Goal: Check status: Check status

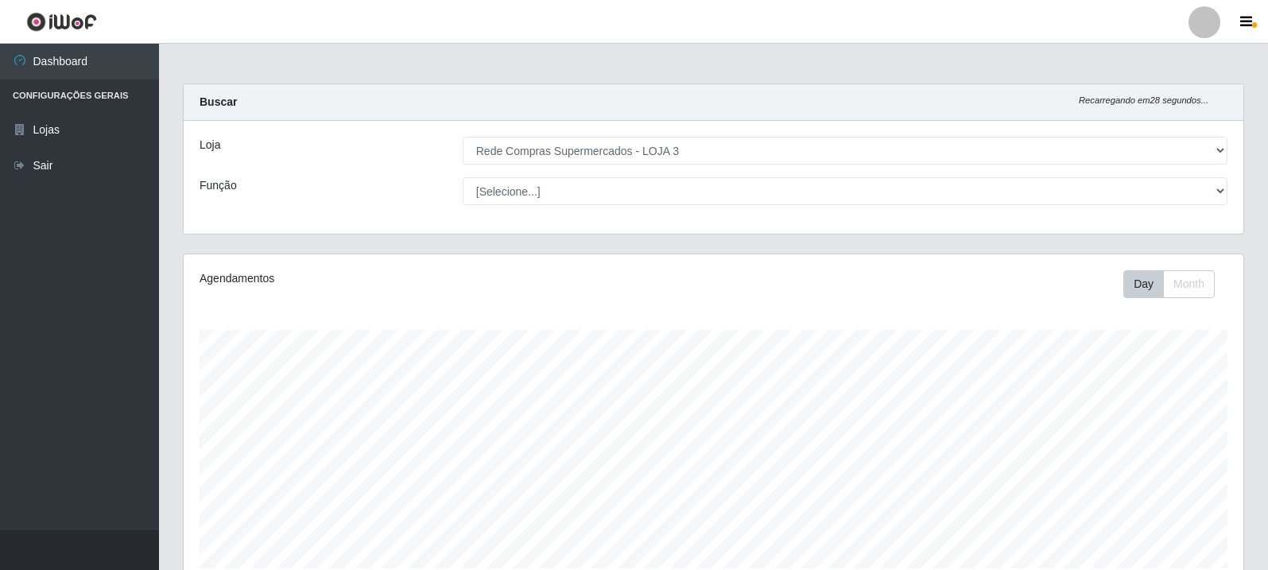
select select "162"
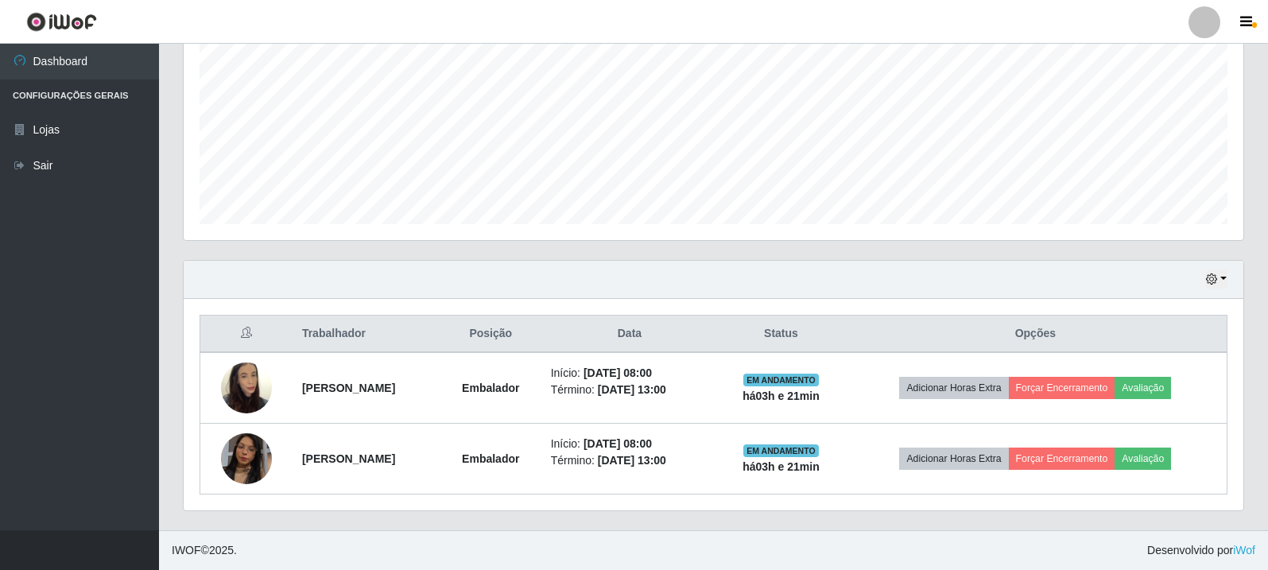
scroll to position [330, 1060]
click at [1214, 268] on div "Hoje 1 dia 3 dias 1 Semana Não encerrados" at bounding box center [714, 280] width 1060 height 38
click at [1212, 278] on icon "button" at bounding box center [1211, 278] width 11 height 11
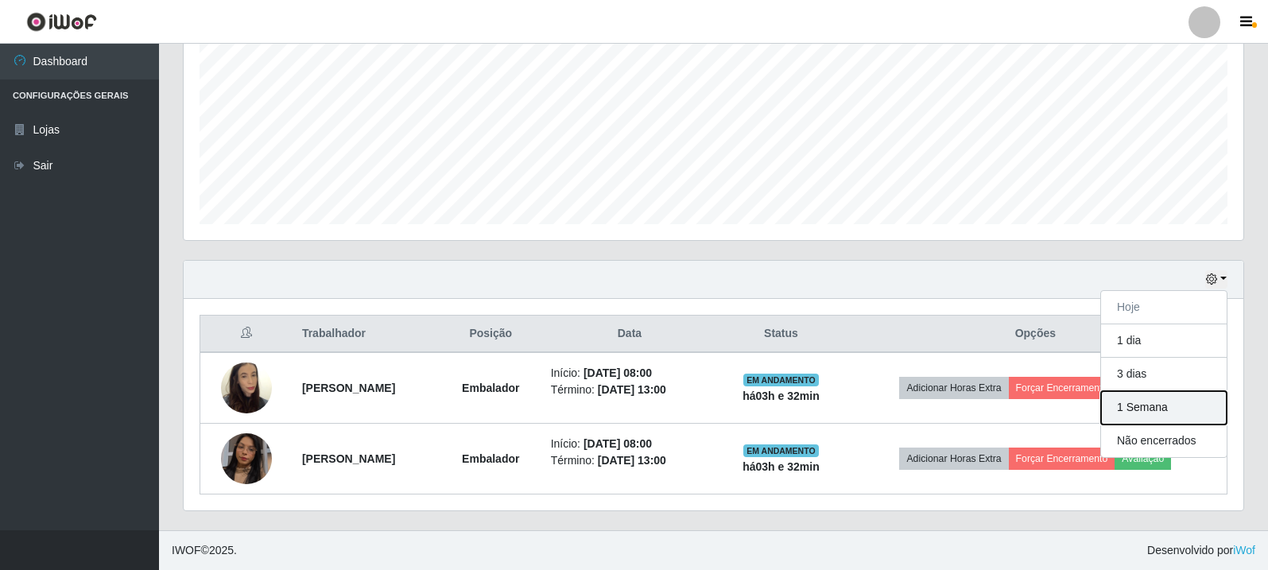
click at [1174, 413] on button "1 Semana" at bounding box center [1164, 407] width 126 height 33
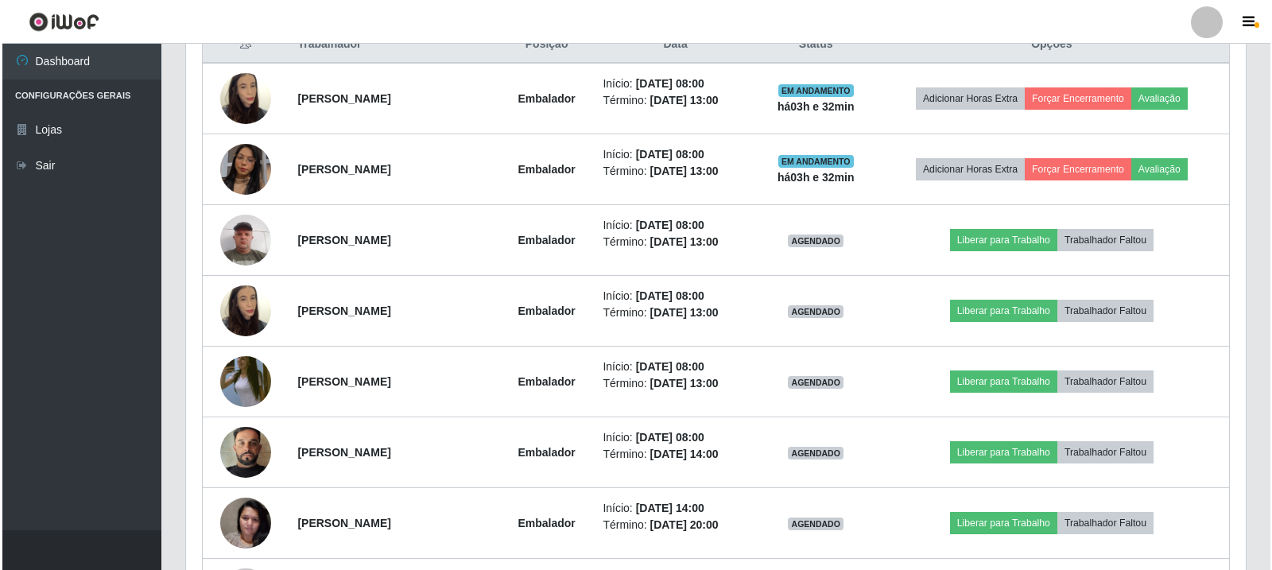
scroll to position [662, 0]
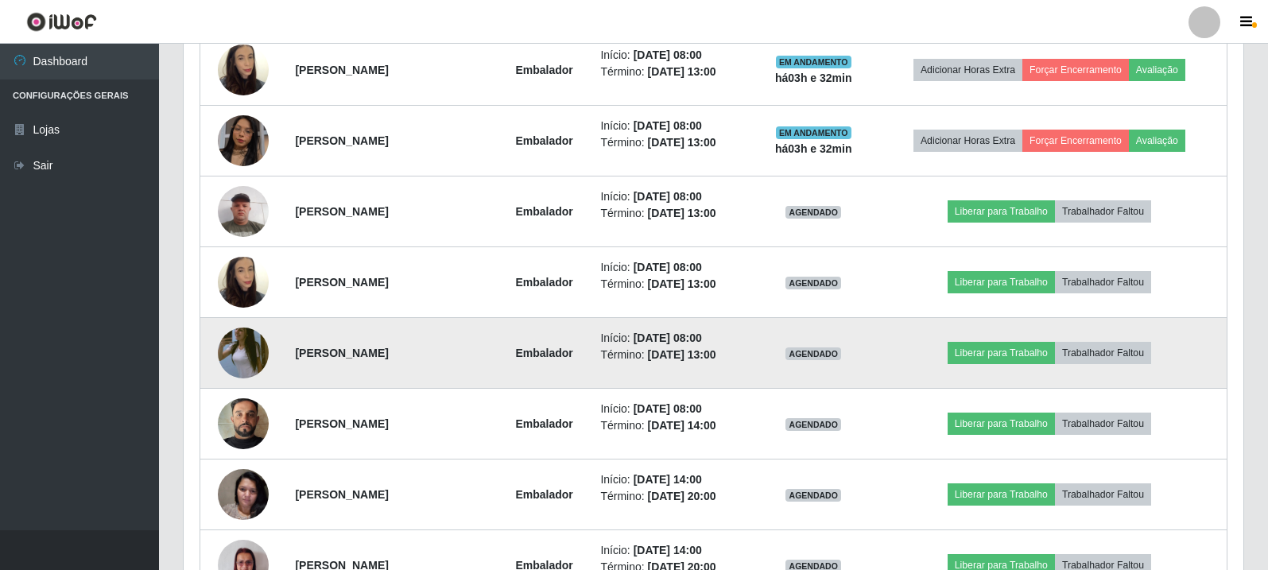
click at [241, 362] on img at bounding box center [243, 353] width 51 height 91
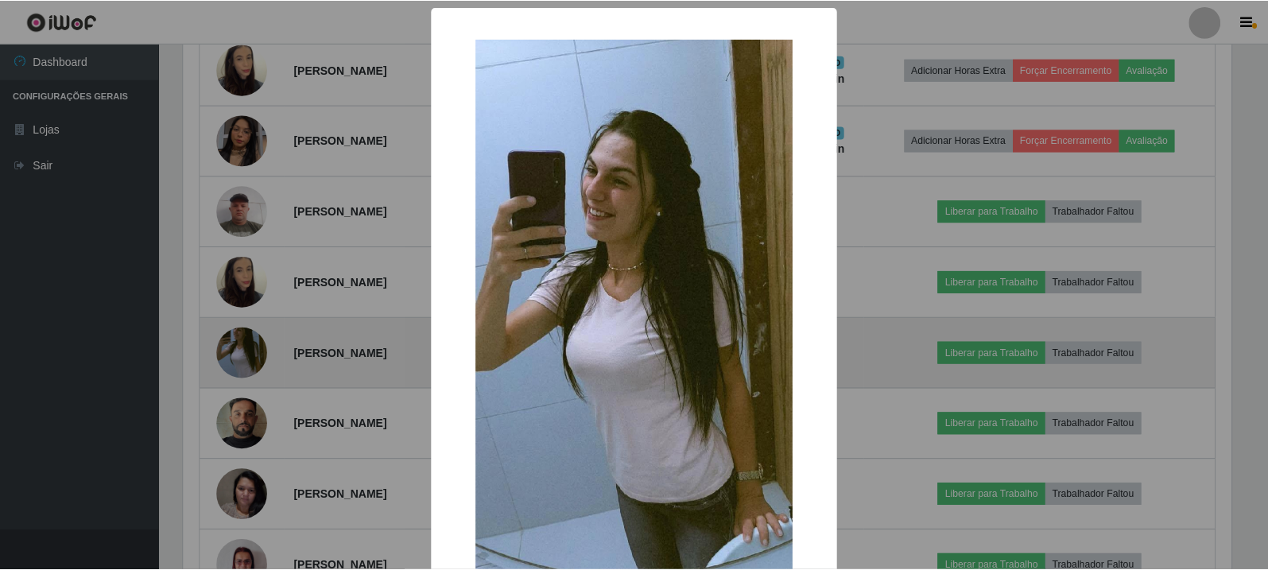
scroll to position [330, 1052]
click at [241, 362] on div "× OK Cancel" at bounding box center [636, 285] width 1272 height 570
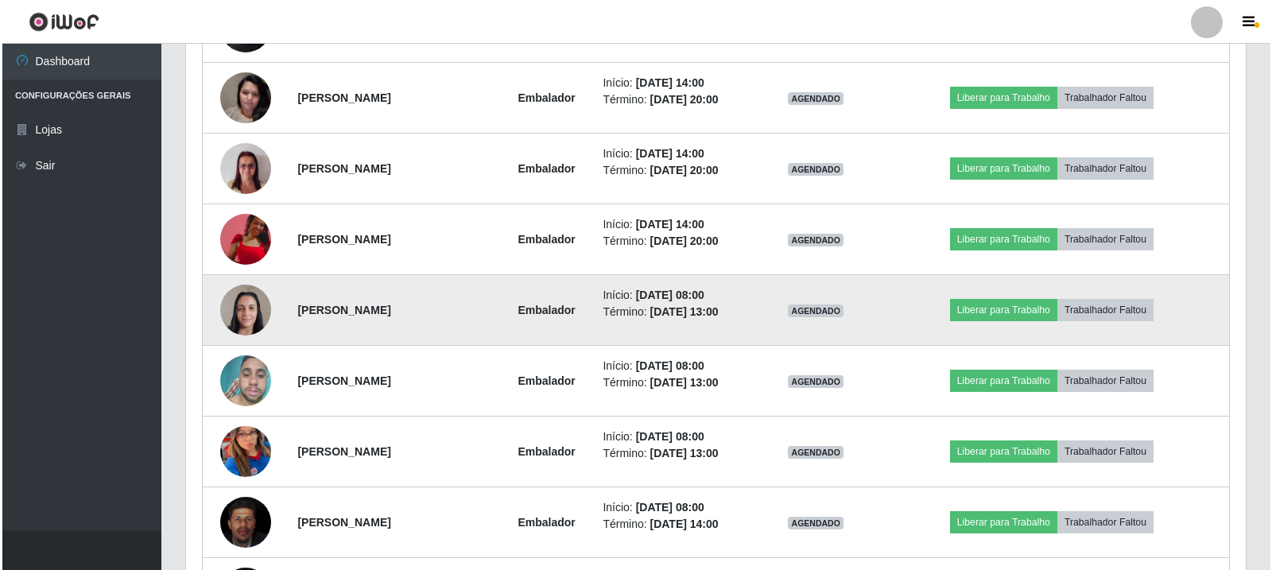
scroll to position [1060, 0]
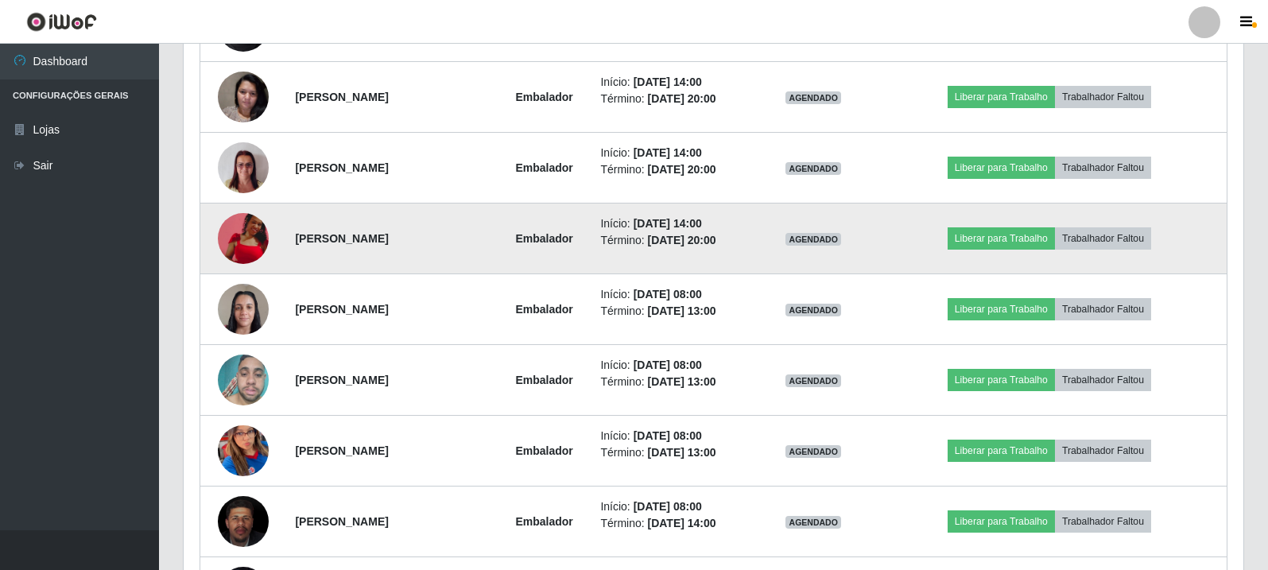
click at [249, 231] on img at bounding box center [243, 238] width 51 height 51
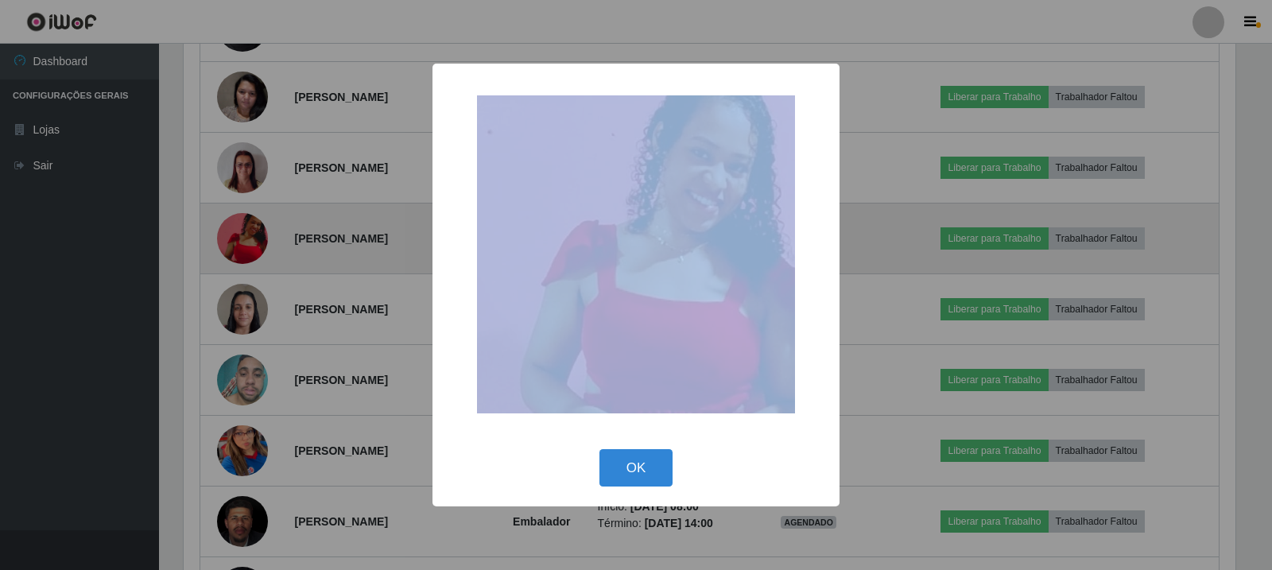
click at [249, 231] on div "× OK Cancel" at bounding box center [636, 285] width 1272 height 570
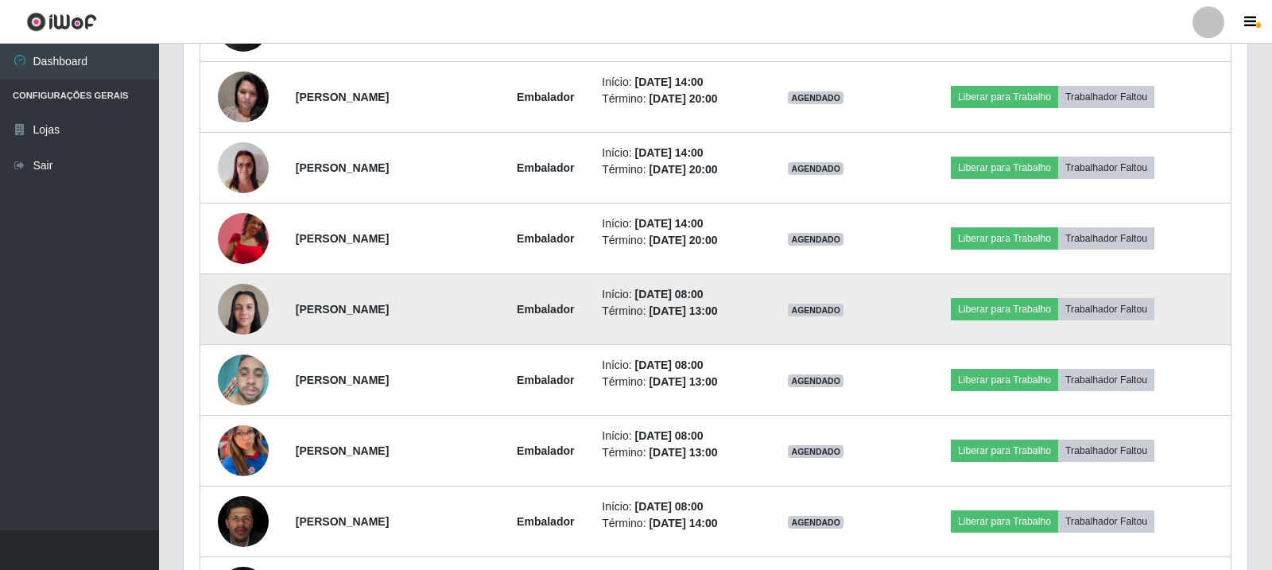
scroll to position [330, 1060]
click at [247, 297] on img at bounding box center [243, 309] width 51 height 68
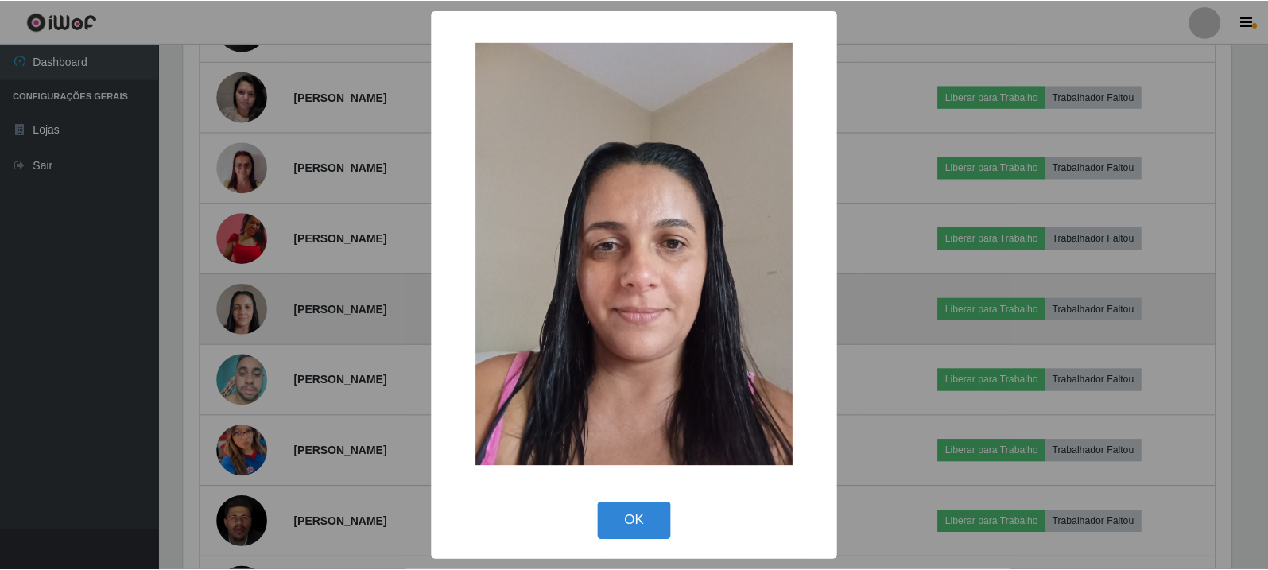
scroll to position [330, 1052]
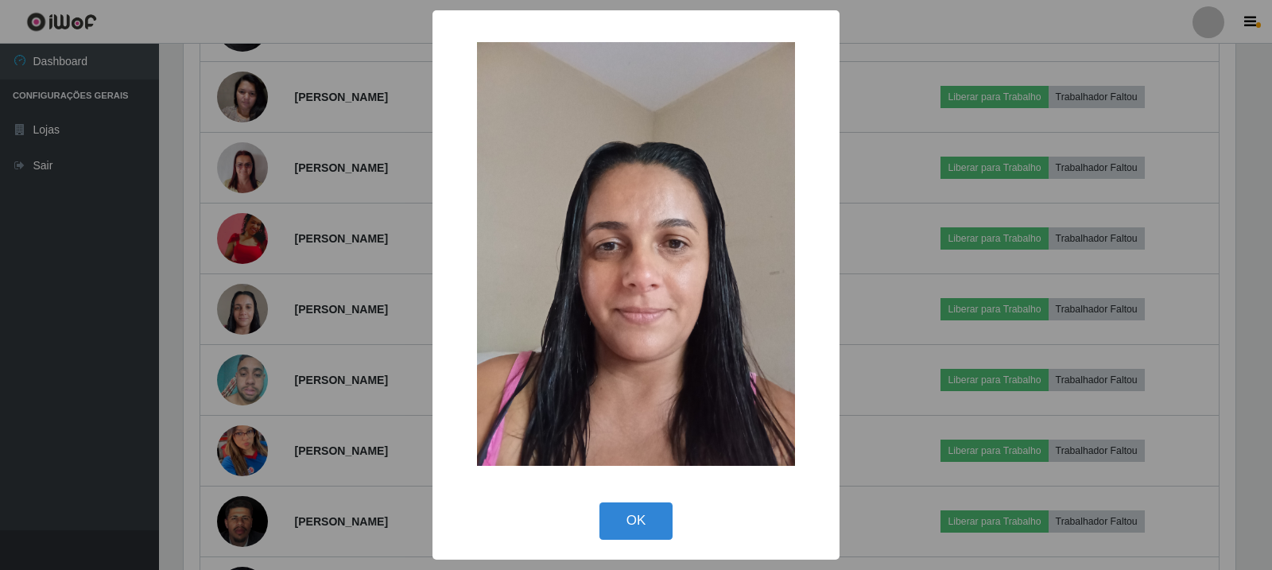
click at [248, 303] on div "× OK Cancel" at bounding box center [636, 285] width 1272 height 570
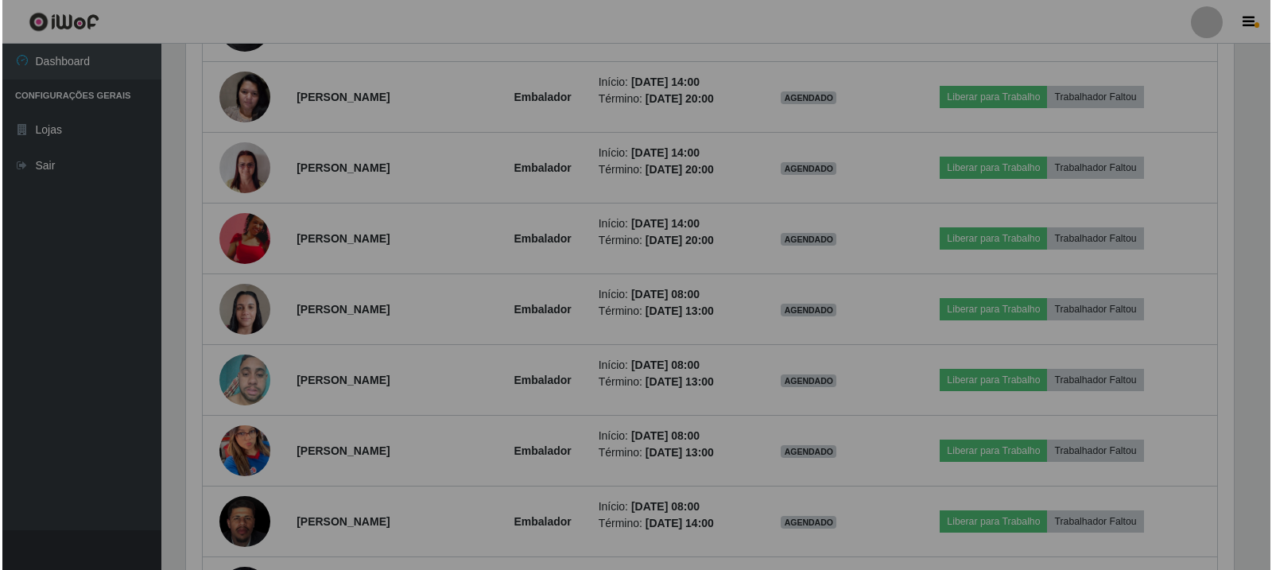
scroll to position [330, 1060]
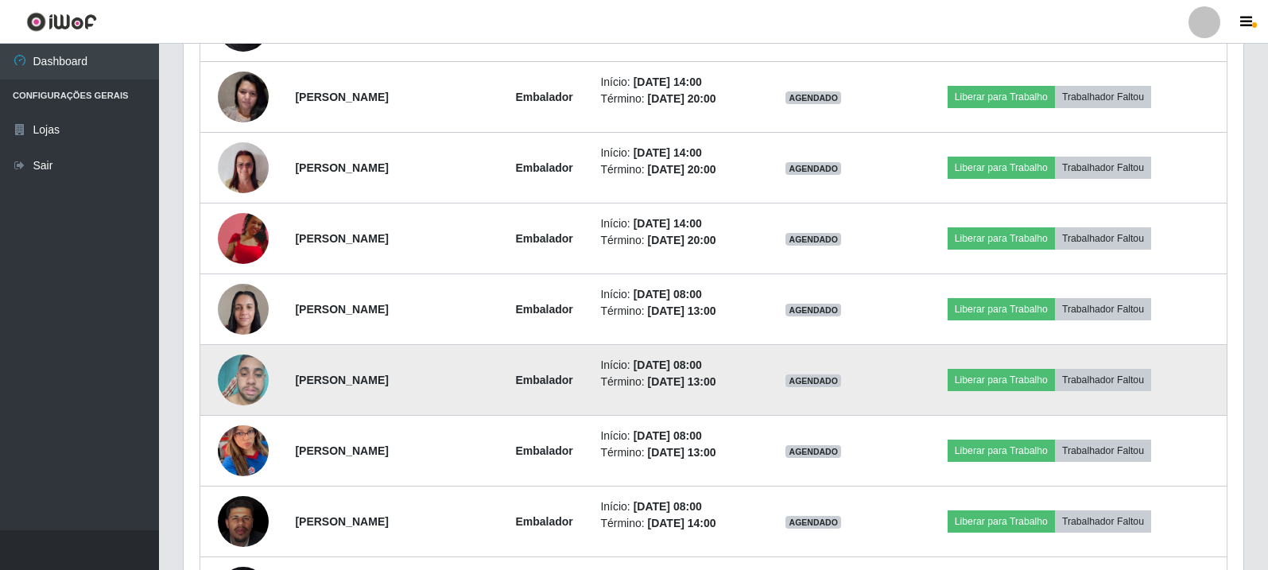
click at [250, 385] on img at bounding box center [243, 381] width 51 height 68
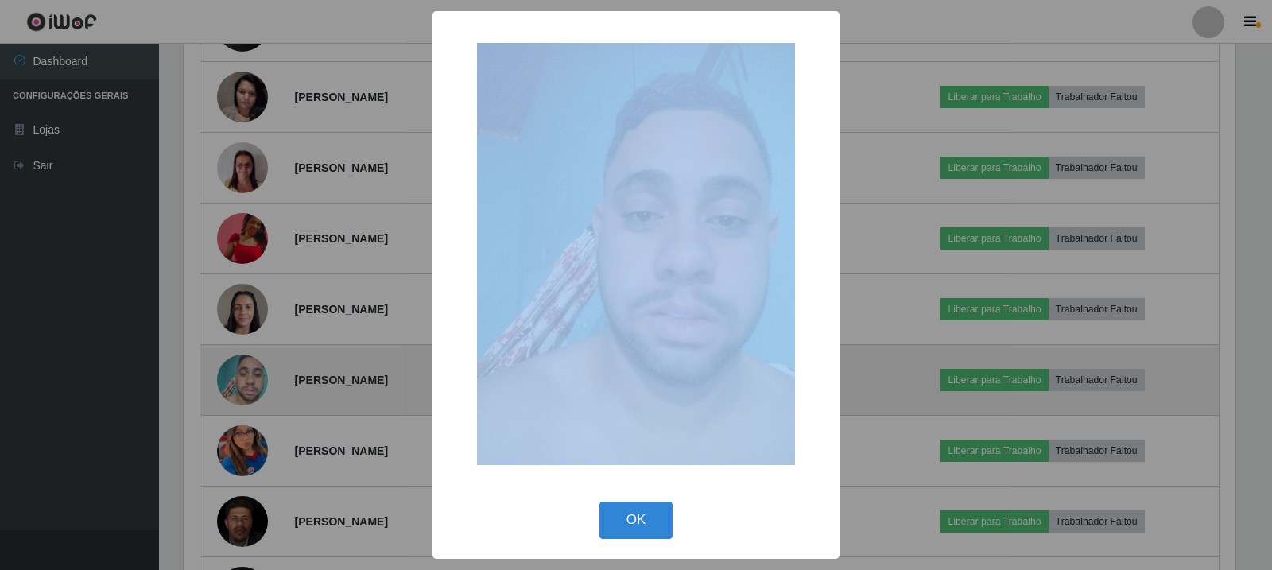
click at [250, 385] on div "× OK Cancel" at bounding box center [636, 285] width 1272 height 570
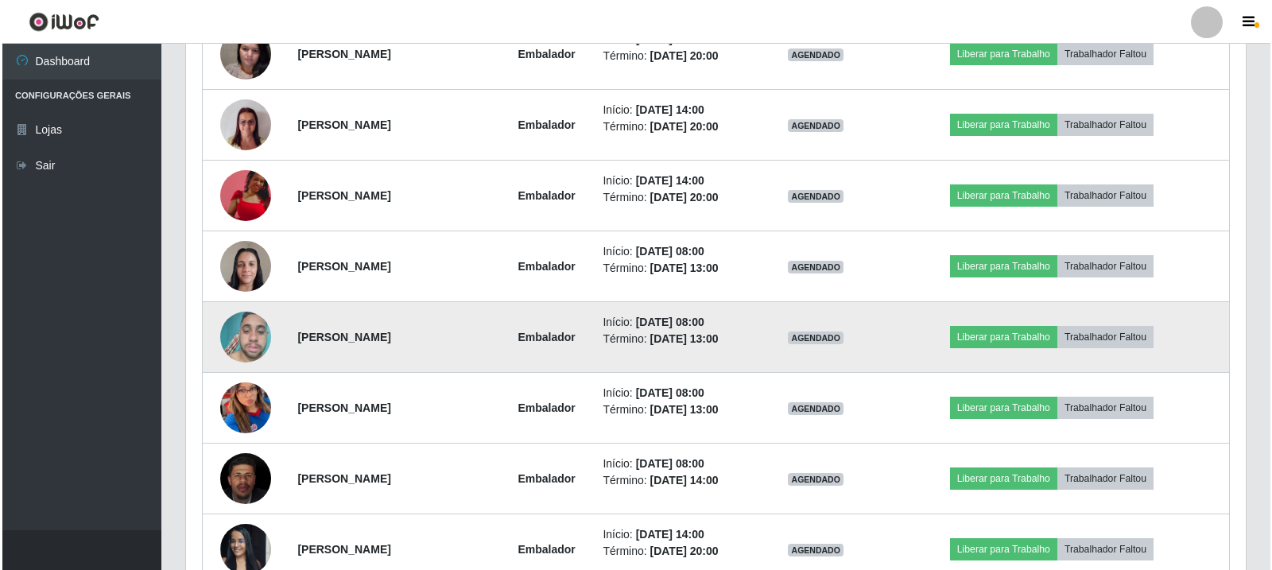
scroll to position [1139, 0]
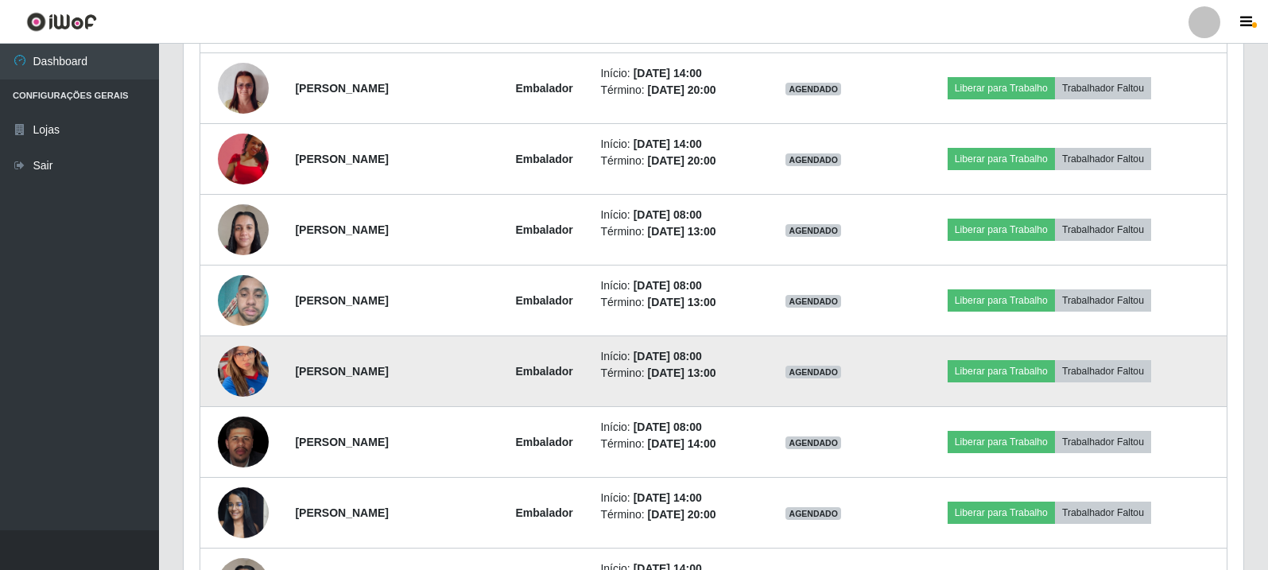
click at [235, 376] on img at bounding box center [243, 371] width 51 height 111
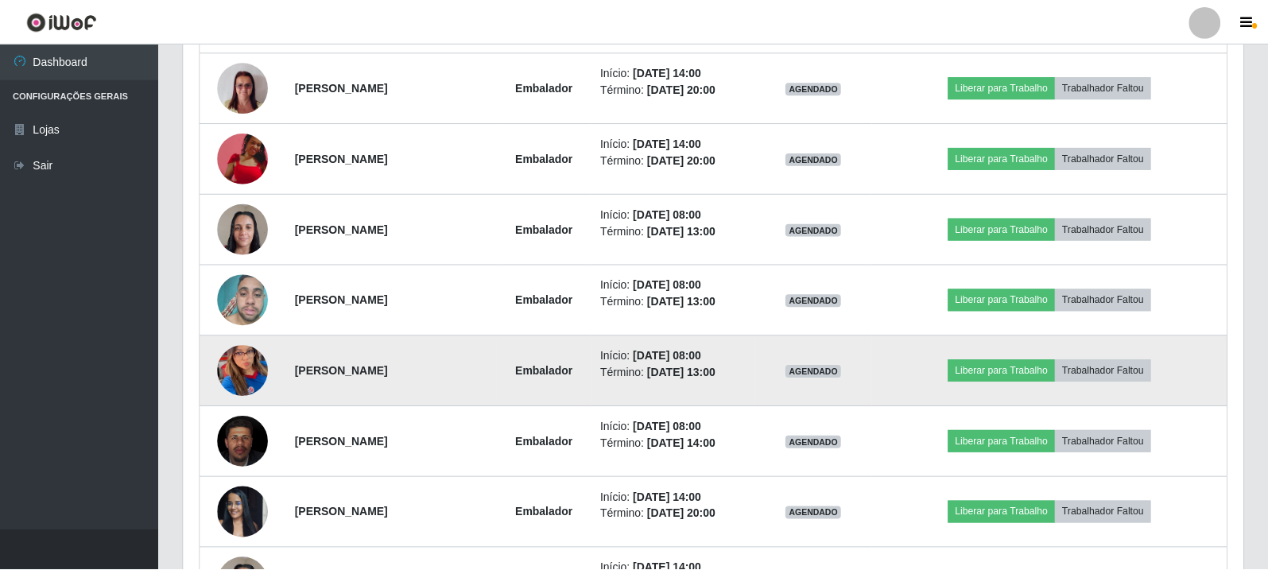
scroll to position [330, 1052]
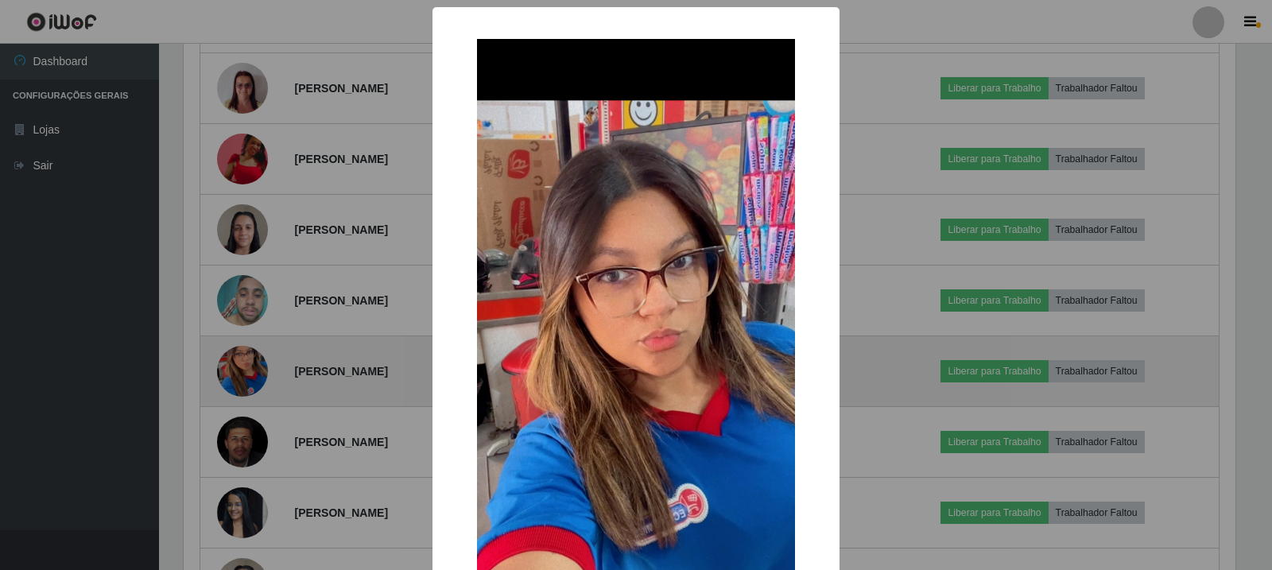
click at [235, 376] on div "× OK Cancel" at bounding box center [636, 285] width 1272 height 570
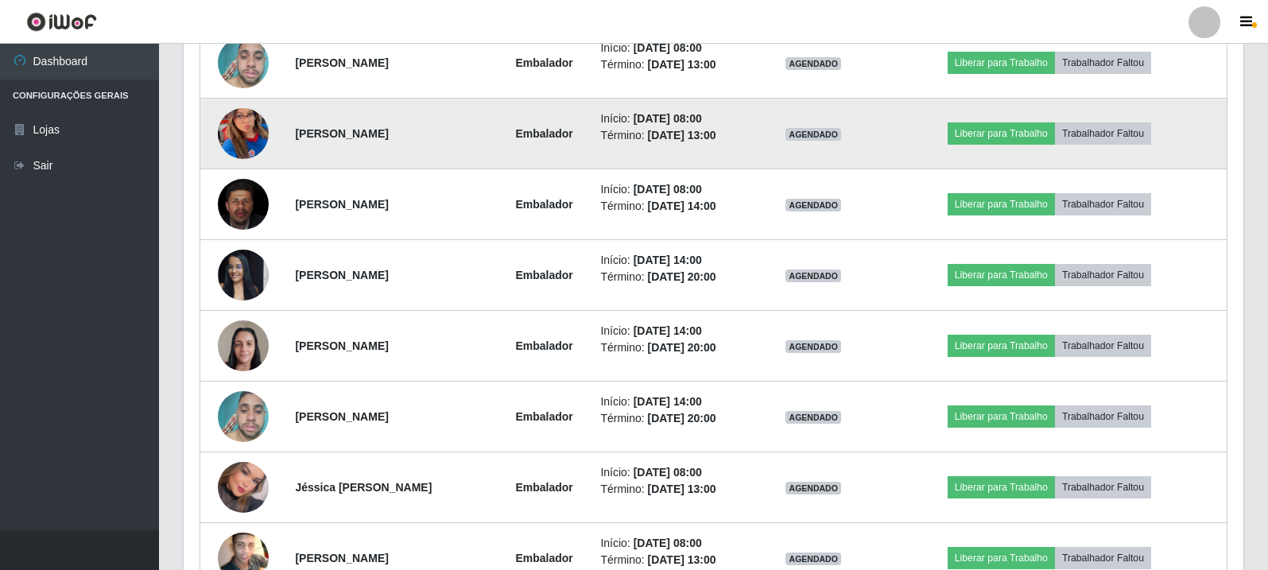
scroll to position [1378, 0]
click at [250, 128] on img at bounding box center [243, 133] width 51 height 111
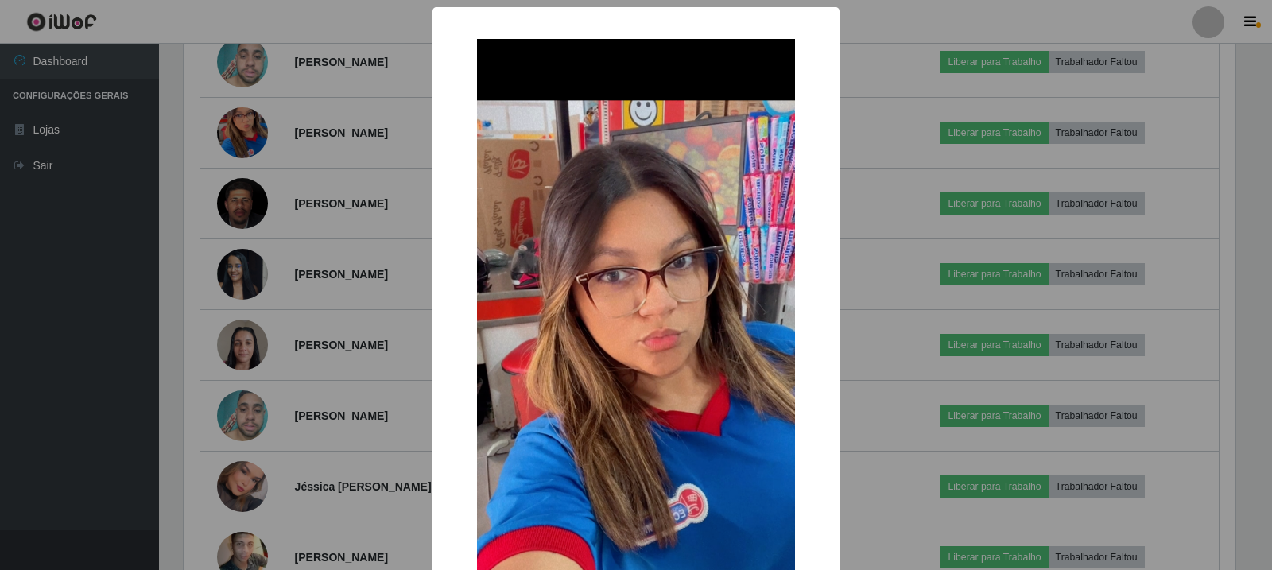
click at [250, 127] on div "× OK Cancel" at bounding box center [636, 285] width 1272 height 570
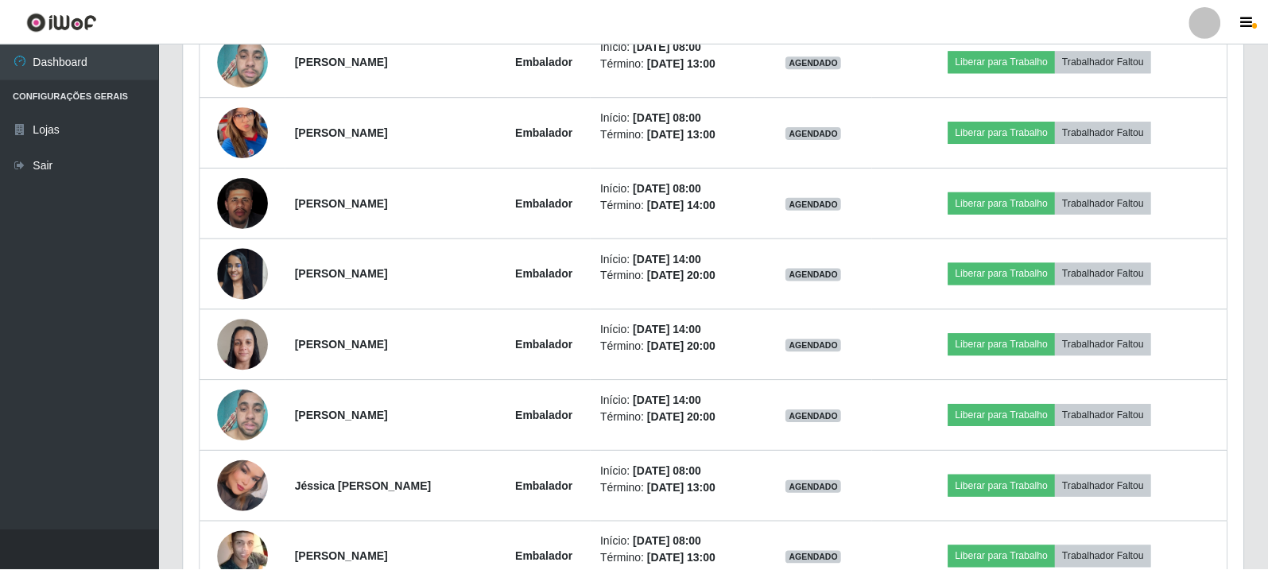
scroll to position [330, 1060]
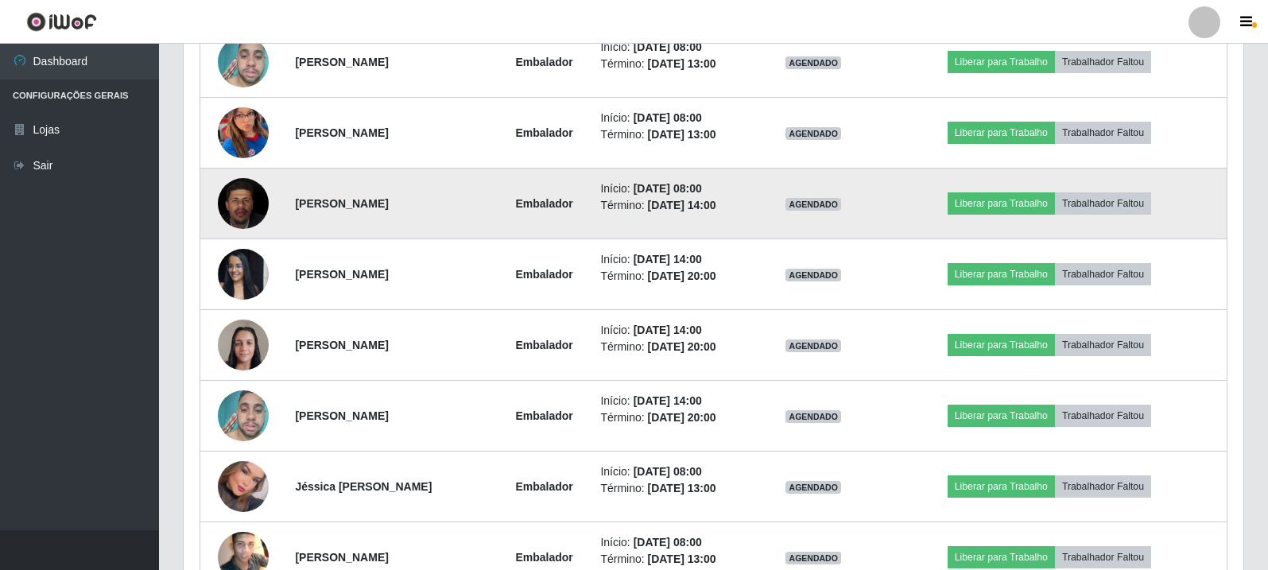
click at [244, 208] on img at bounding box center [243, 204] width 51 height 63
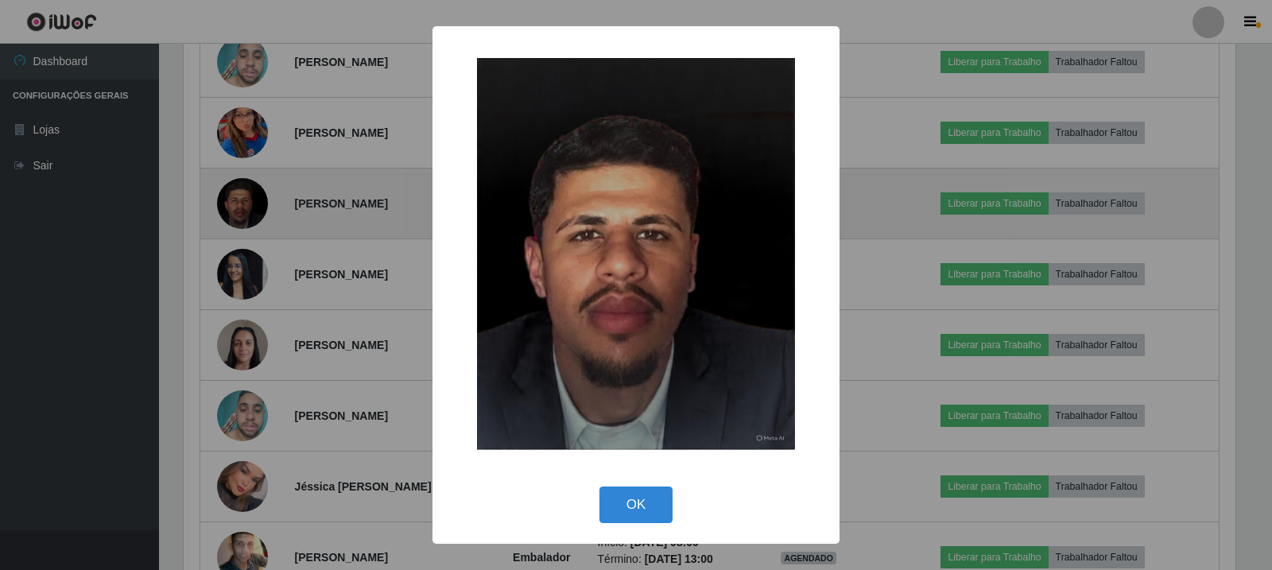
click at [244, 208] on div "× OK Cancel" at bounding box center [636, 285] width 1272 height 570
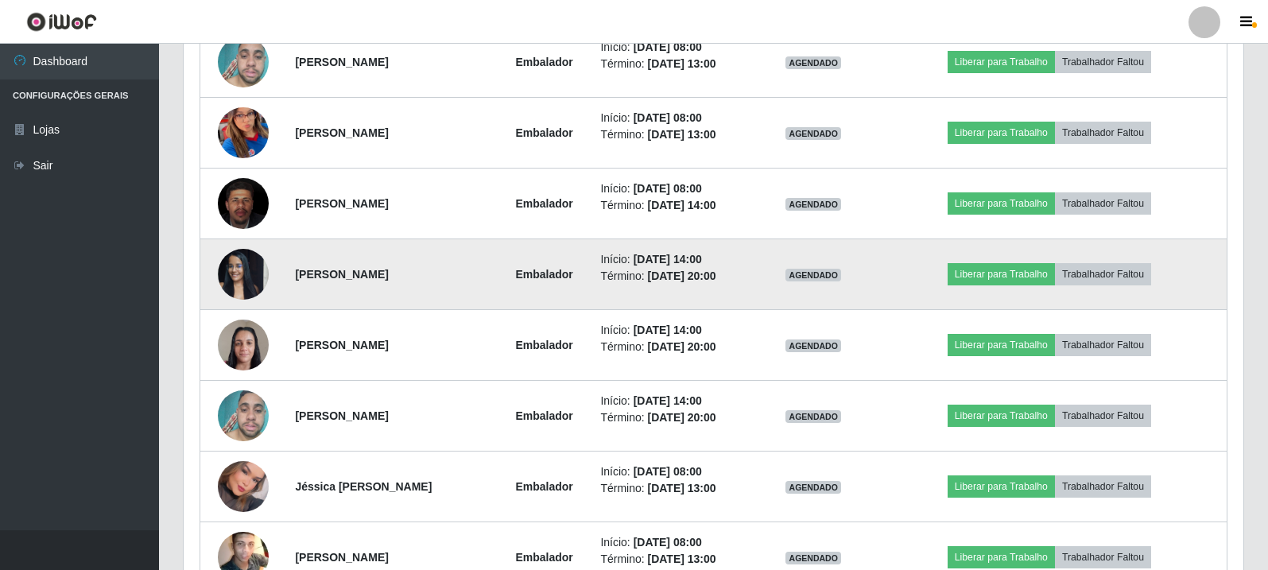
click at [244, 267] on img at bounding box center [243, 274] width 51 height 68
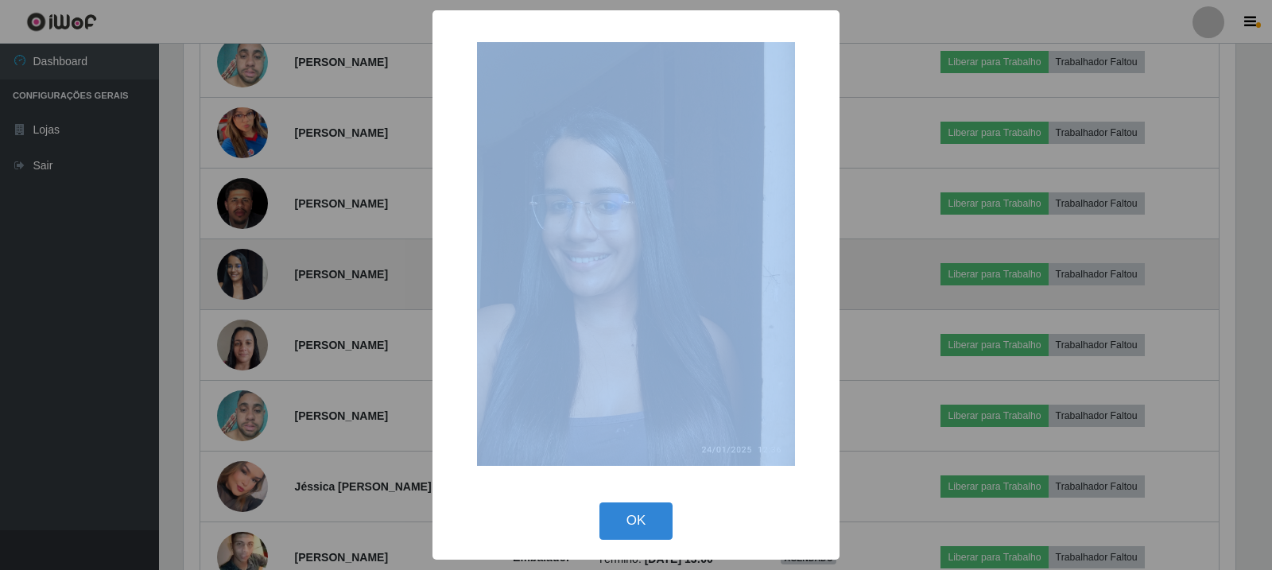
click at [244, 267] on div "× OK Cancel" at bounding box center [636, 285] width 1272 height 570
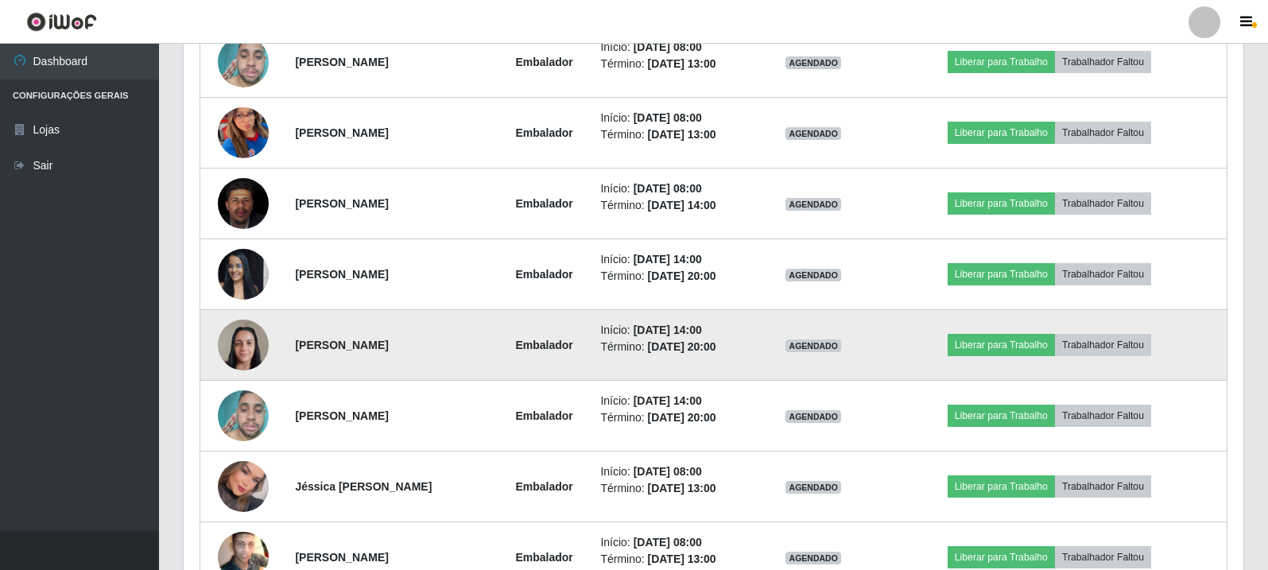
click at [243, 346] on img at bounding box center [243, 345] width 51 height 68
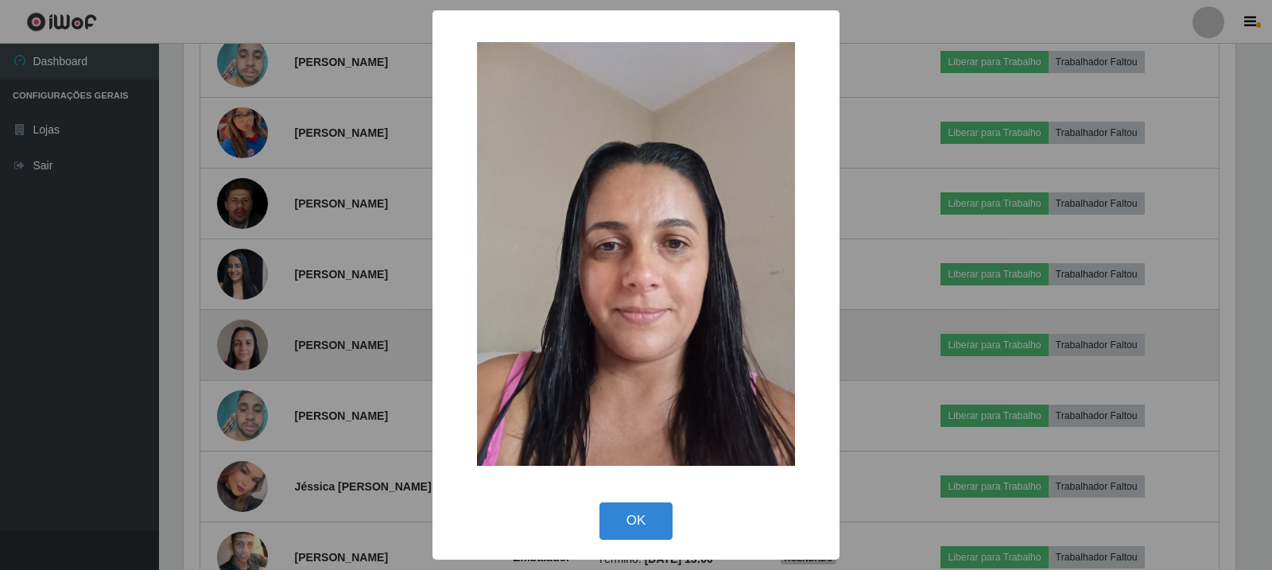
click at [243, 346] on div "× OK Cancel" at bounding box center [636, 285] width 1272 height 570
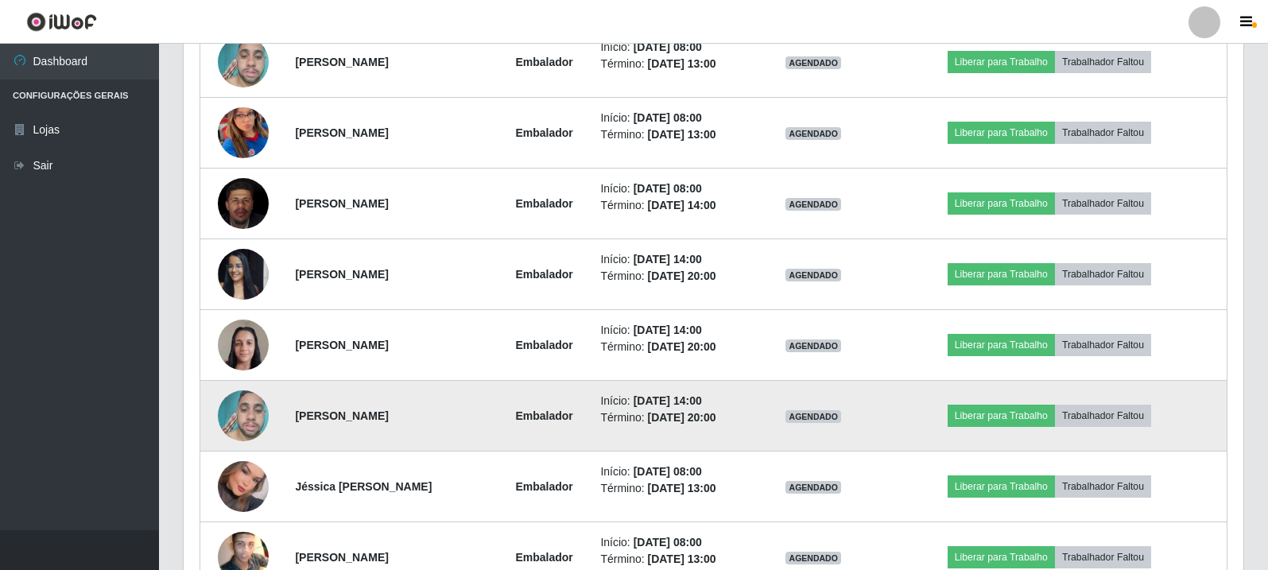
click at [228, 418] on img at bounding box center [243, 416] width 51 height 68
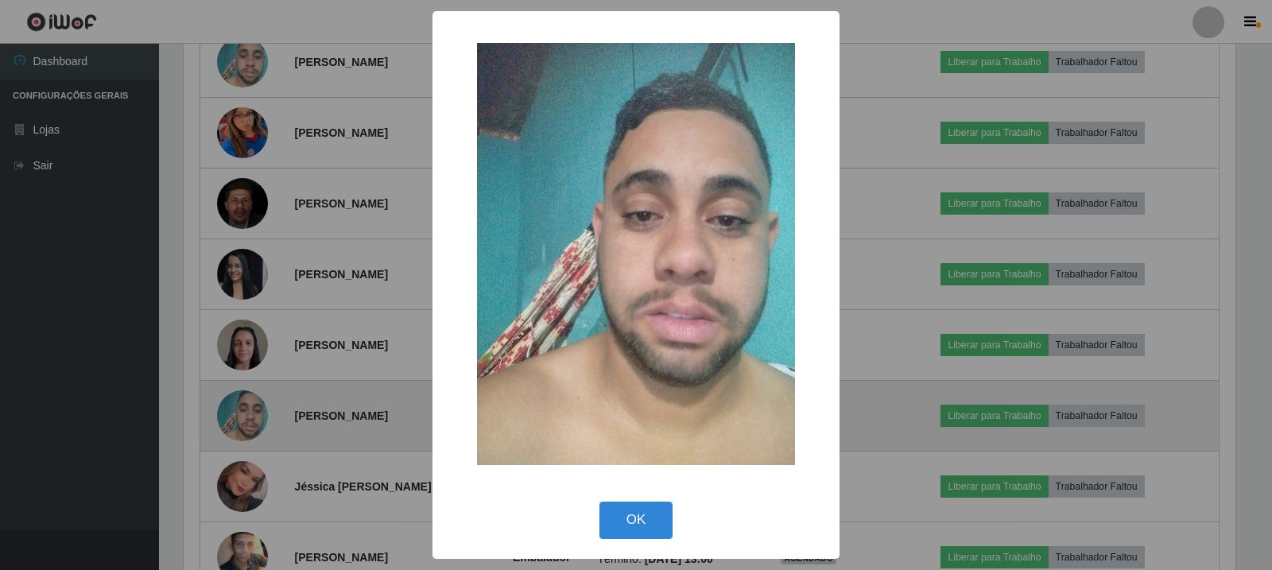
click at [228, 418] on div "× OK Cancel" at bounding box center [636, 285] width 1272 height 570
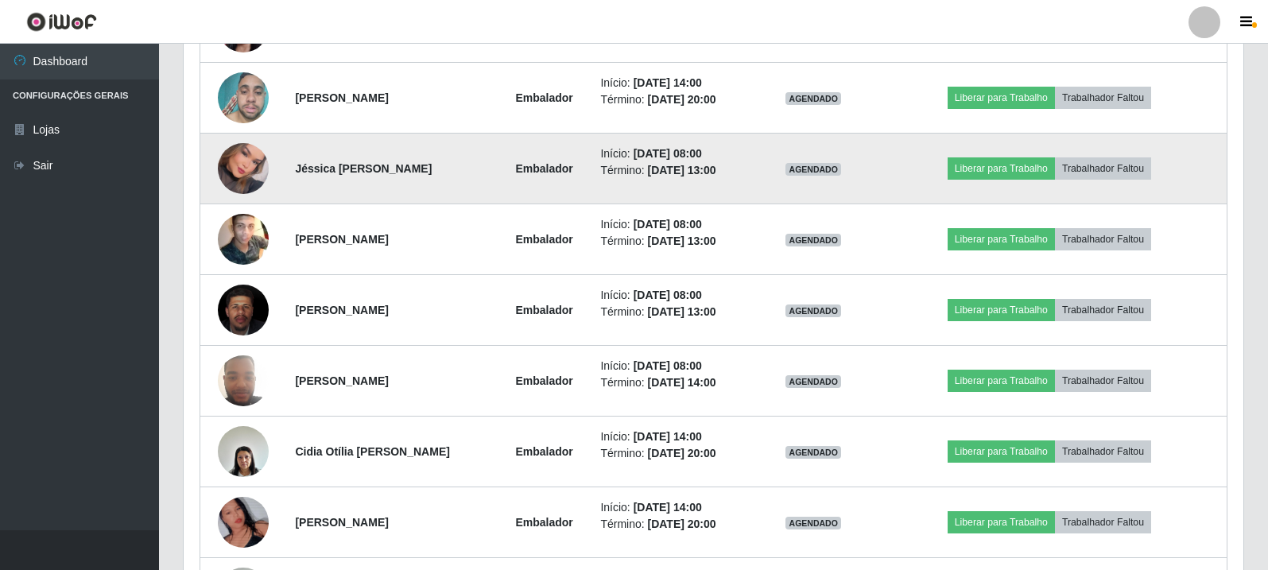
click at [212, 183] on td at bounding box center [243, 169] width 86 height 71
click at [224, 177] on img at bounding box center [243, 169] width 51 height 72
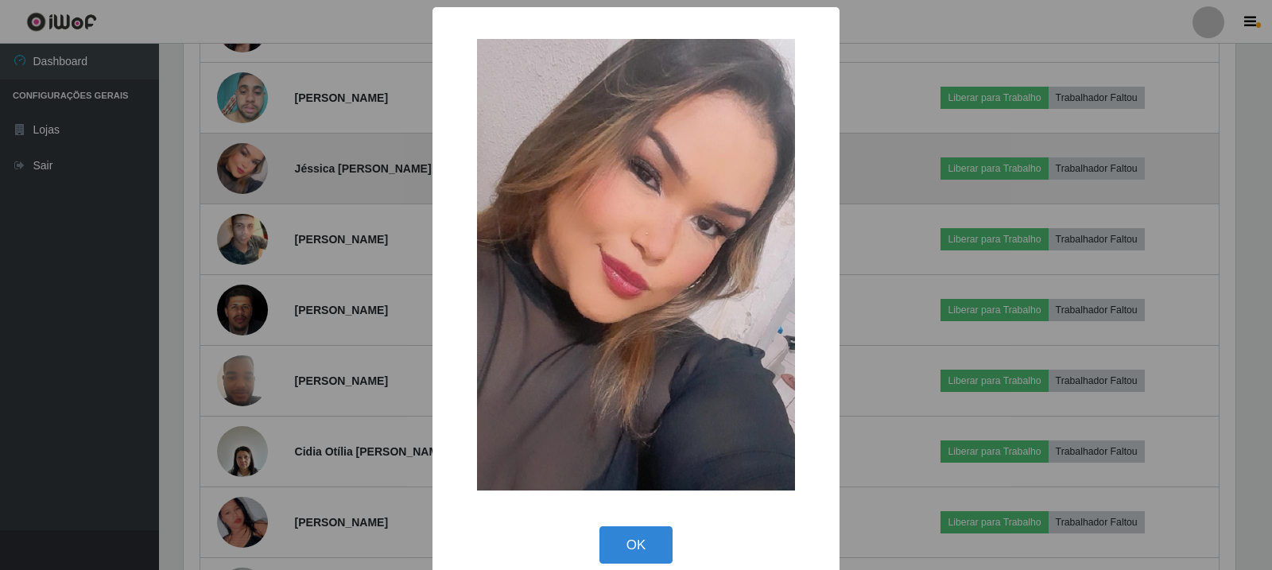
click at [224, 177] on div "× OK Cancel" at bounding box center [636, 285] width 1272 height 570
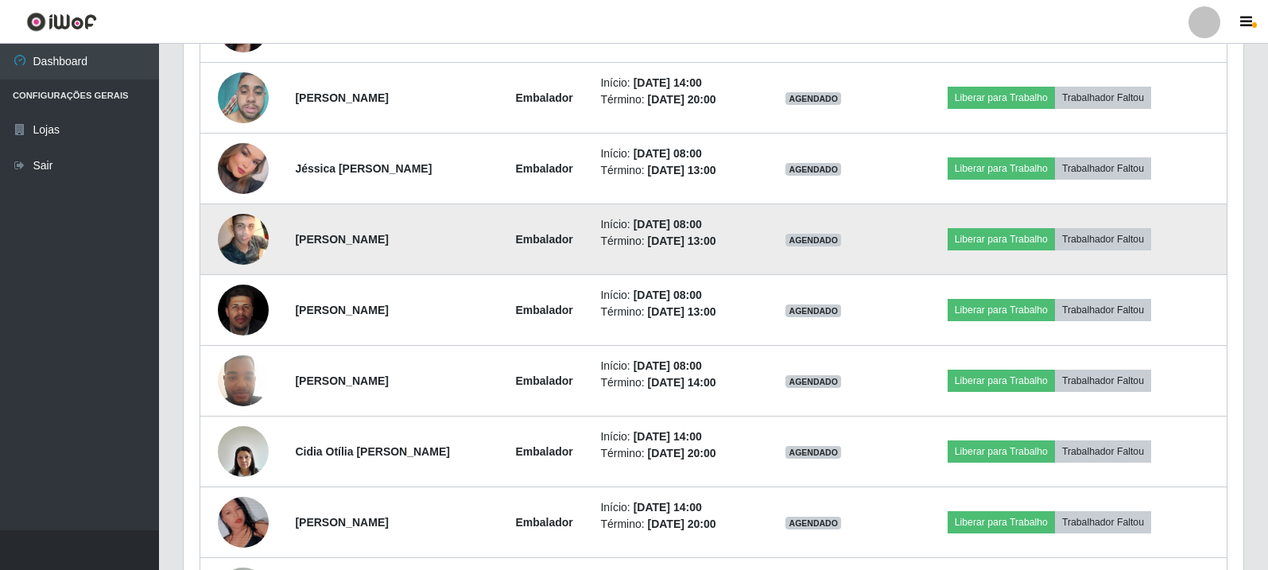
click at [238, 269] on td at bounding box center [243, 239] width 86 height 71
click at [239, 252] on img at bounding box center [243, 240] width 51 height 64
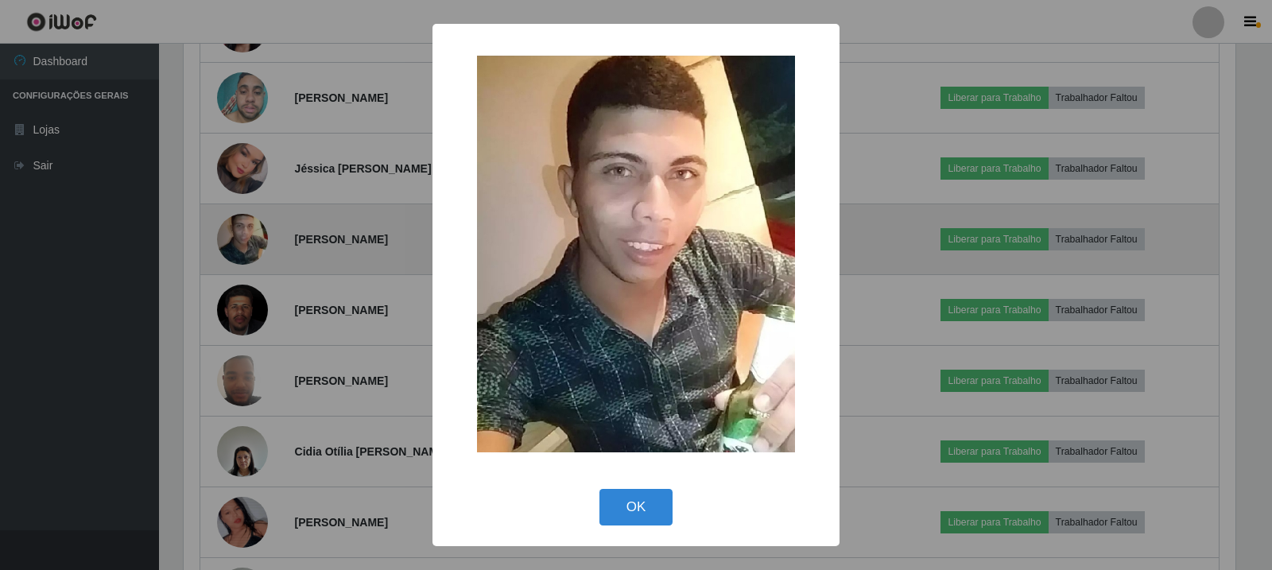
click at [239, 252] on div "× OK Cancel" at bounding box center [636, 285] width 1272 height 570
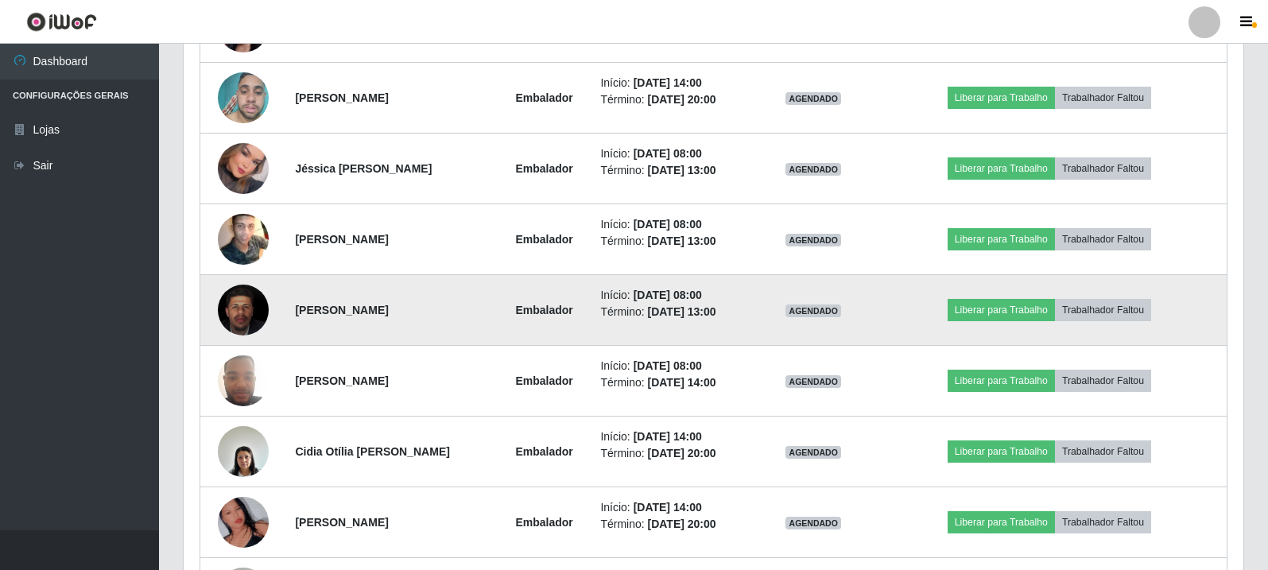
click at [251, 322] on img at bounding box center [243, 310] width 51 height 63
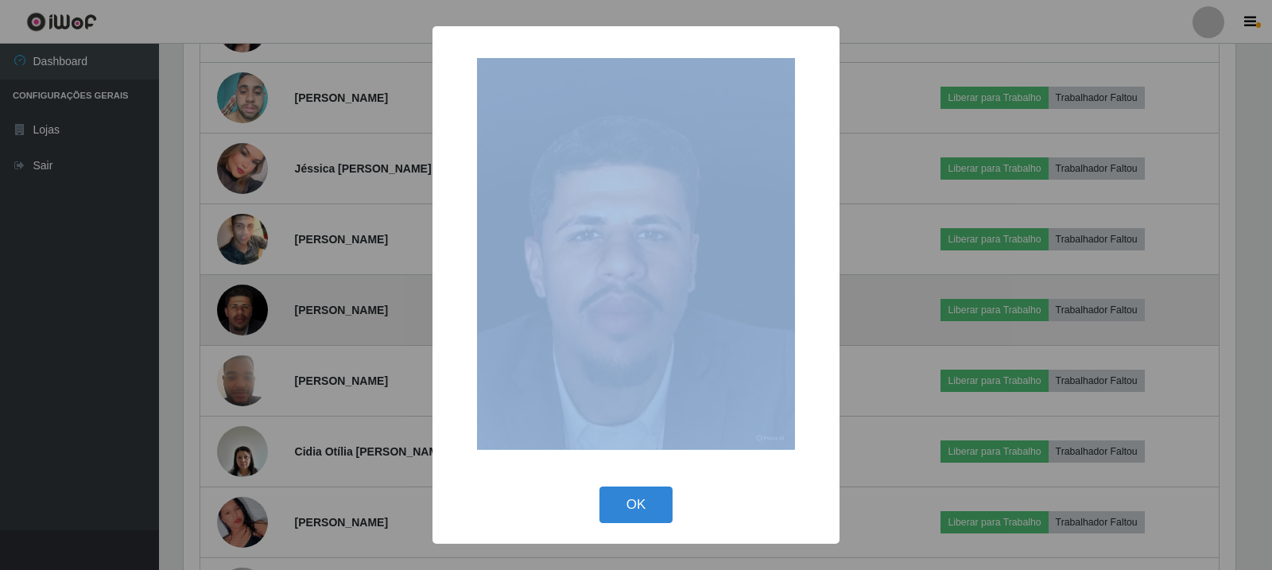
click at [251, 322] on div "× OK Cancel" at bounding box center [636, 285] width 1272 height 570
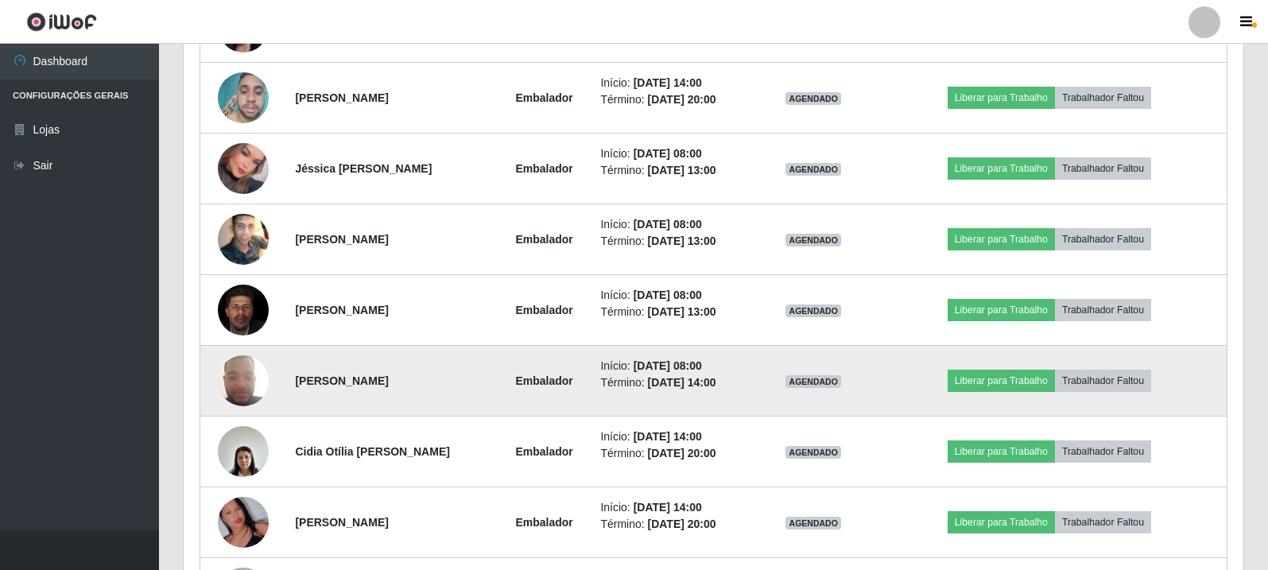
click at [239, 371] on img at bounding box center [243, 381] width 51 height 68
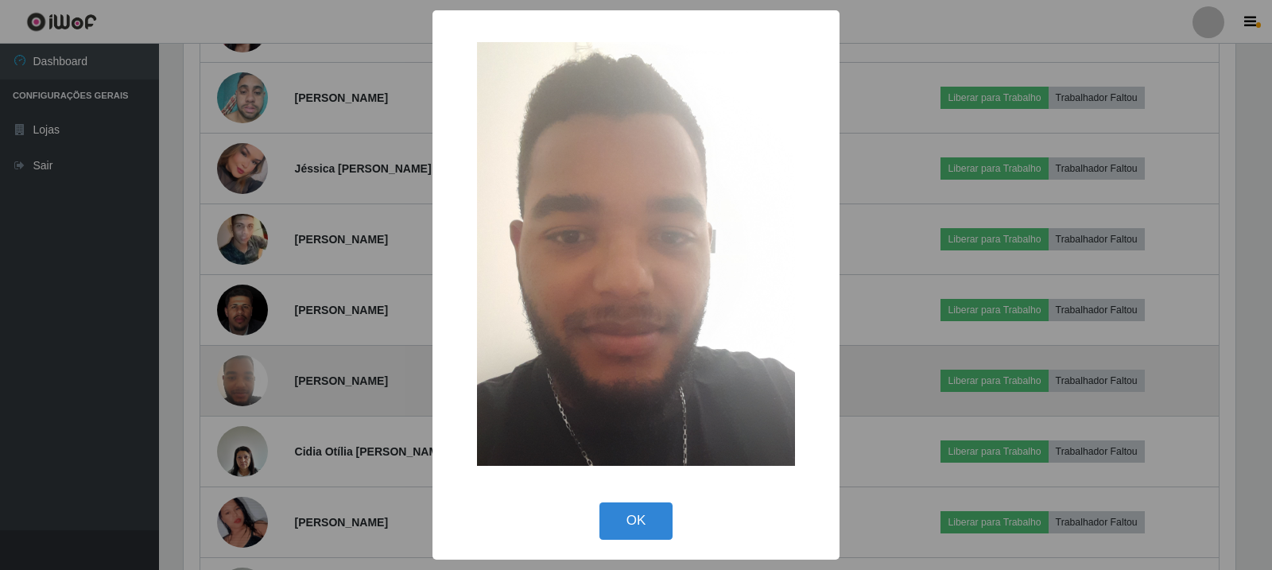
click at [239, 372] on div "× OK Cancel" at bounding box center [636, 285] width 1272 height 570
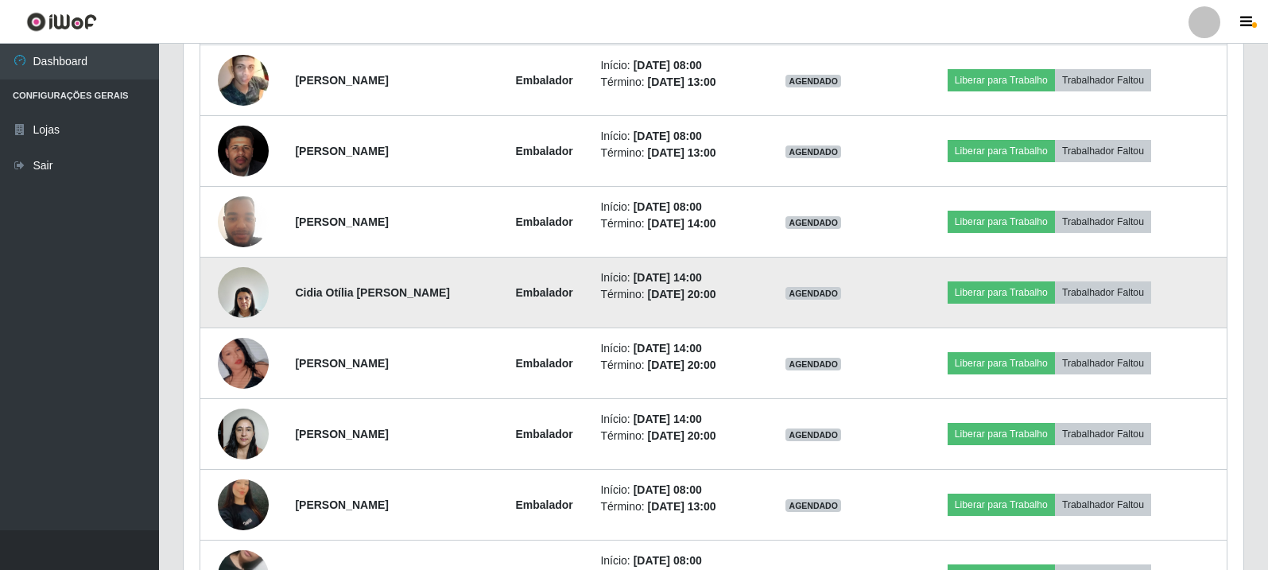
click at [223, 293] on img at bounding box center [243, 292] width 51 height 68
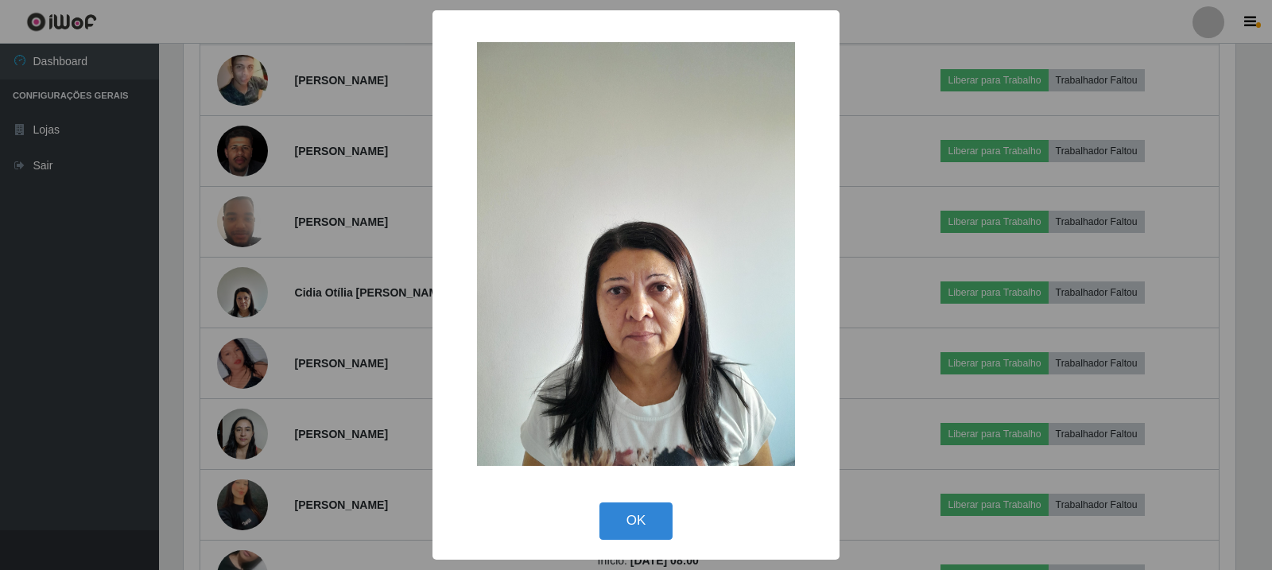
click at [254, 294] on div "× OK Cancel" at bounding box center [636, 285] width 1272 height 570
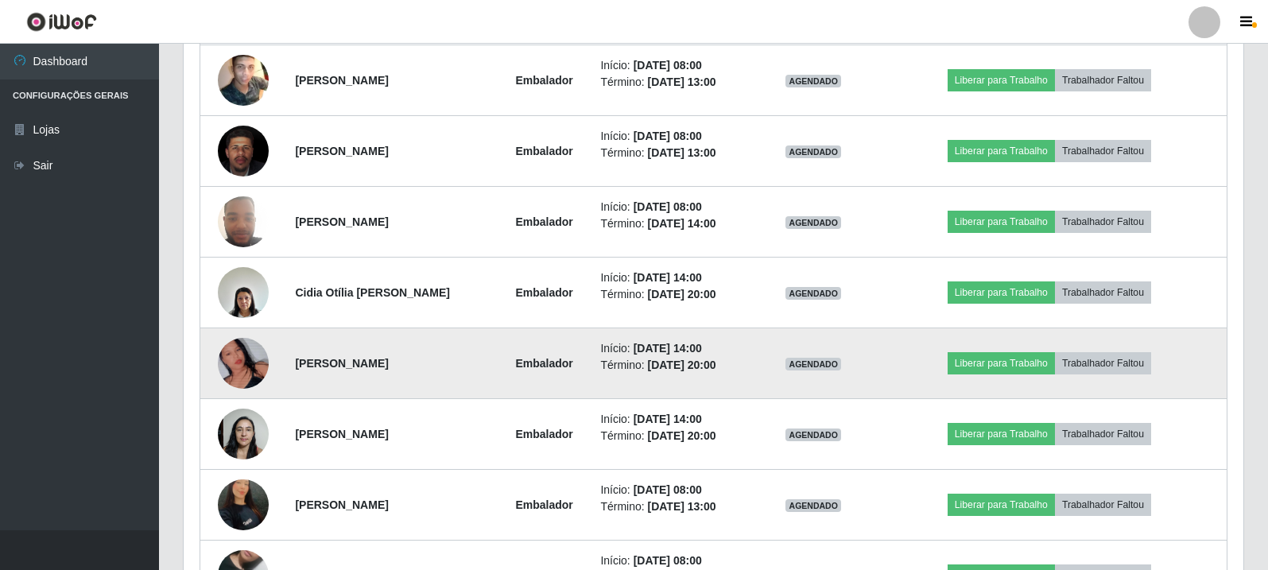
click at [239, 353] on img at bounding box center [243, 363] width 51 height 91
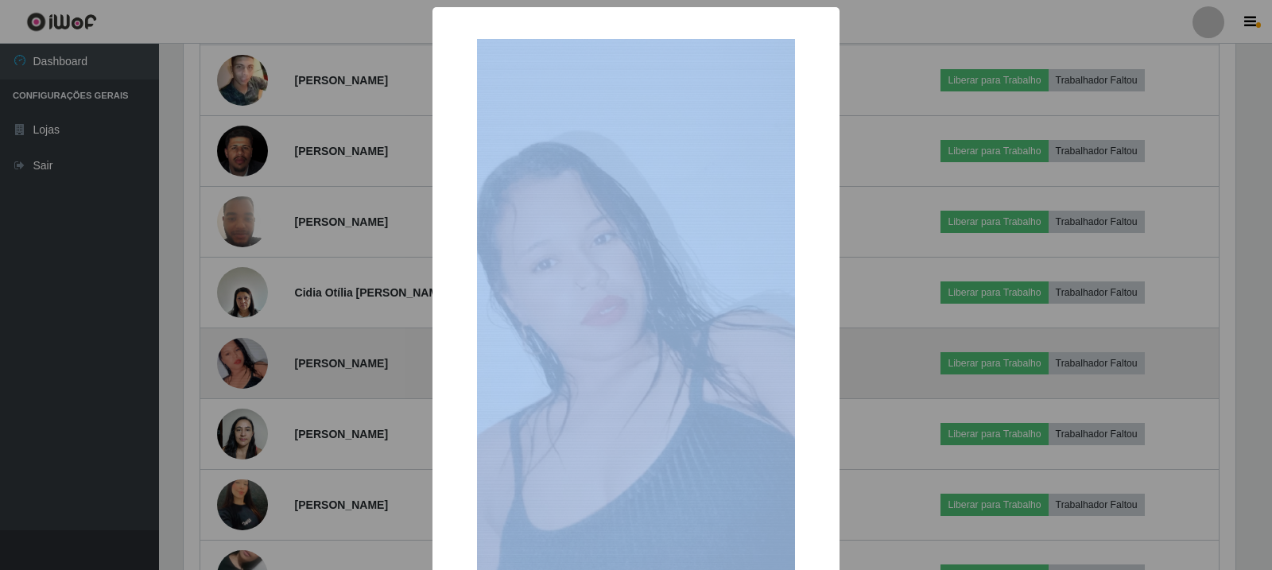
click at [239, 354] on div "× OK Cancel" at bounding box center [636, 285] width 1272 height 570
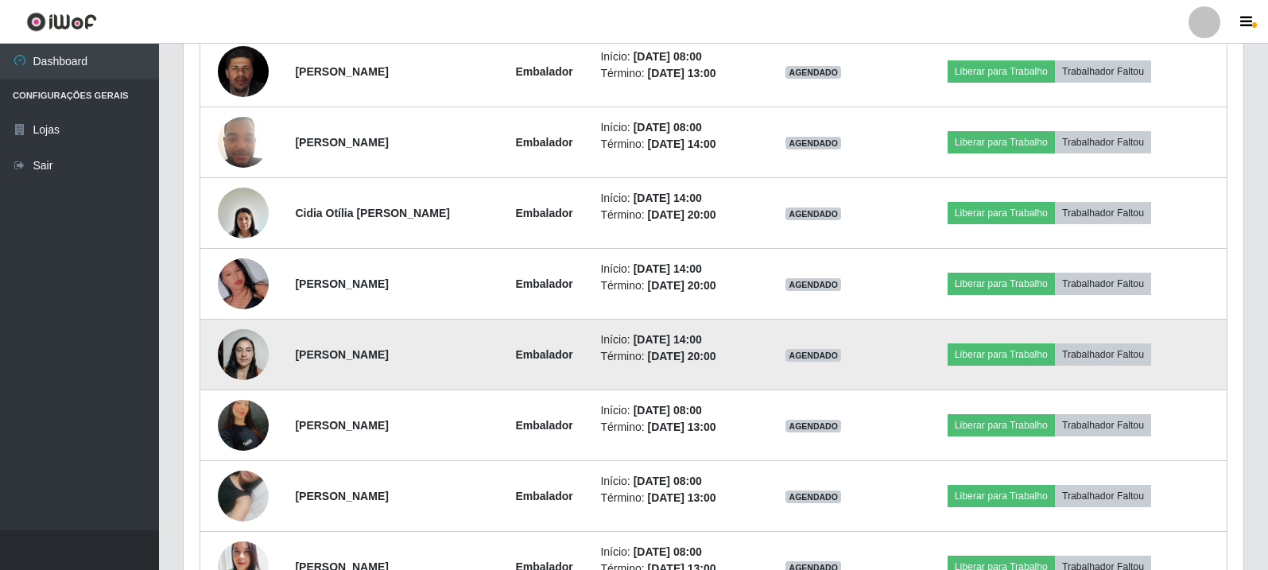
click at [241, 367] on img at bounding box center [243, 354] width 51 height 68
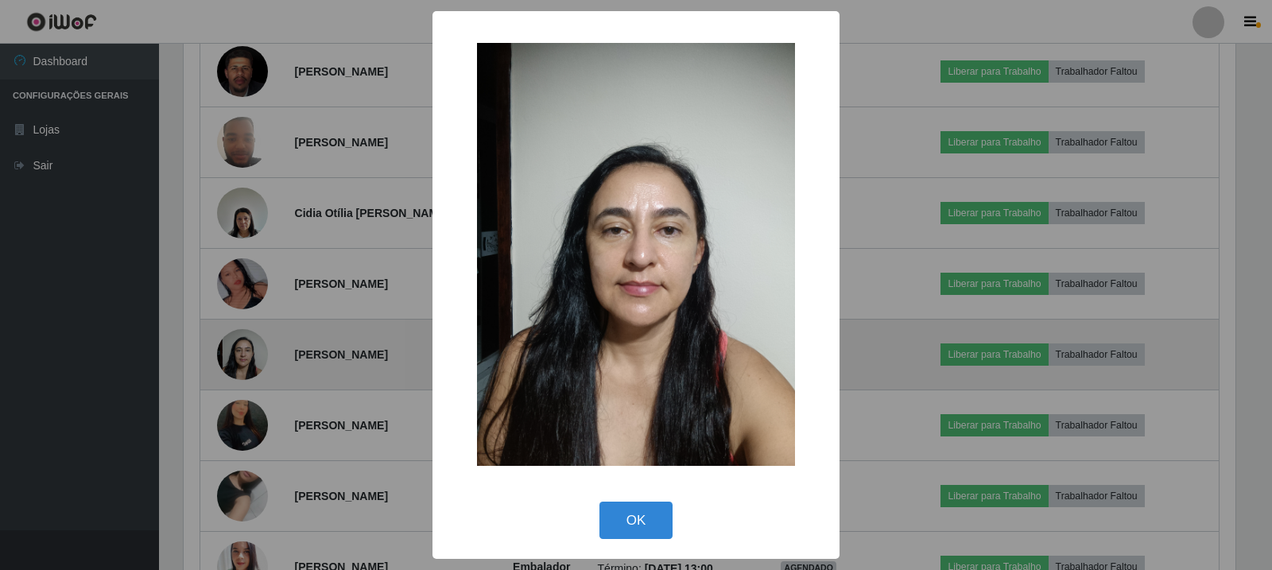
click at [241, 367] on div "× OK Cancel" at bounding box center [636, 285] width 1272 height 570
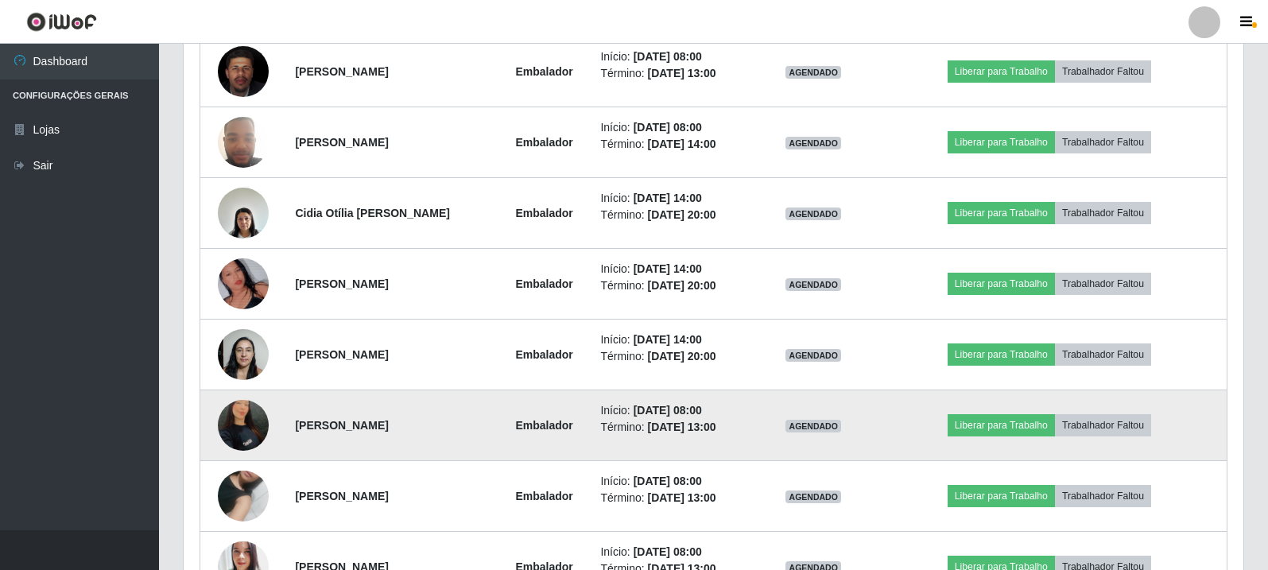
click at [242, 435] on img at bounding box center [243, 424] width 51 height 69
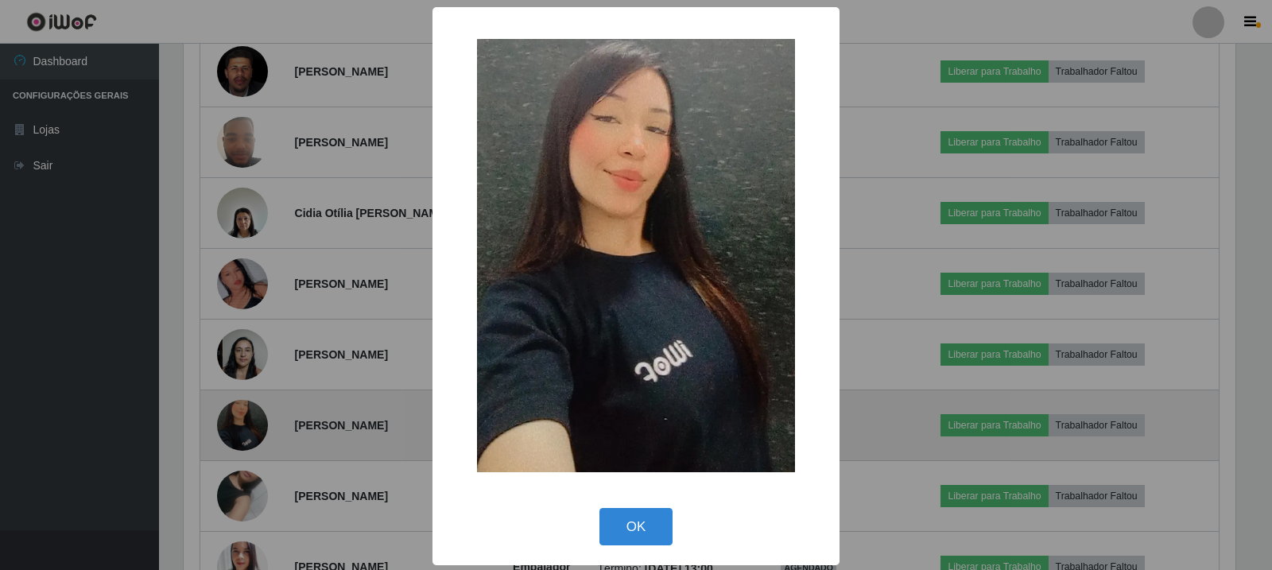
click at [242, 435] on div "× OK Cancel" at bounding box center [636, 285] width 1272 height 570
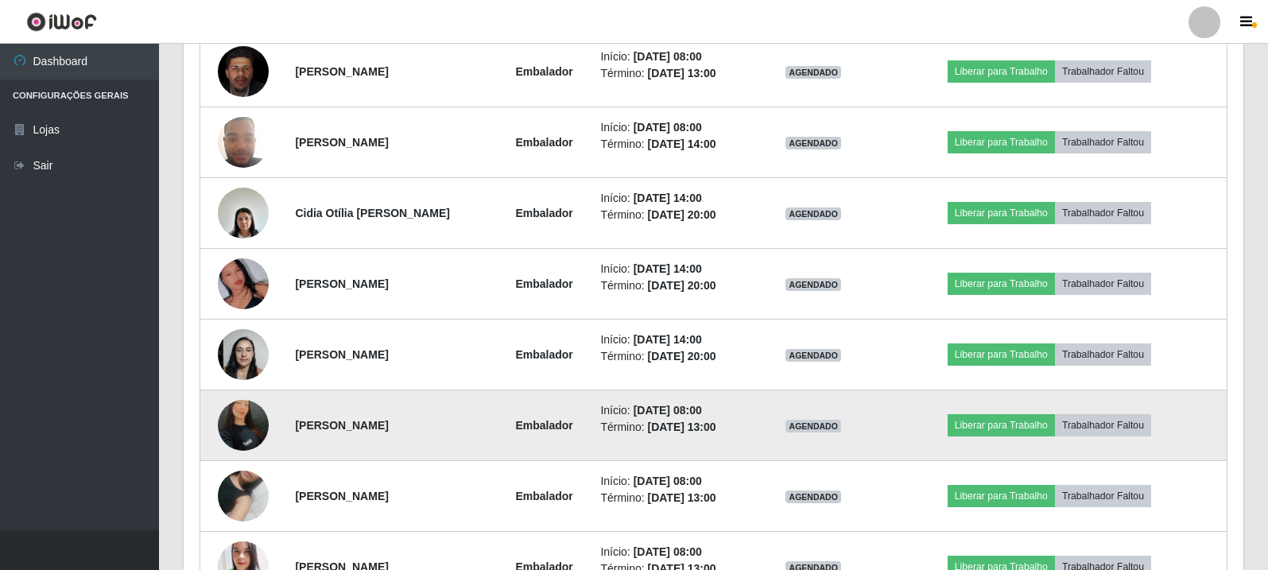
click at [242, 435] on img at bounding box center [243, 424] width 51 height 69
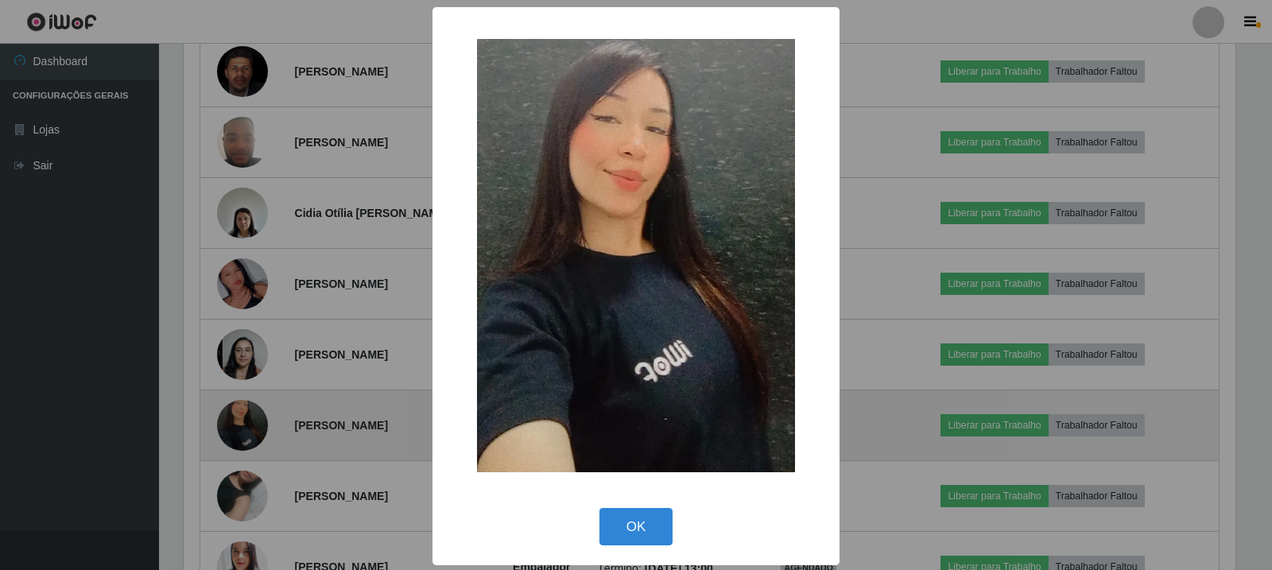
click at [242, 435] on div "× OK Cancel" at bounding box center [636, 285] width 1272 height 570
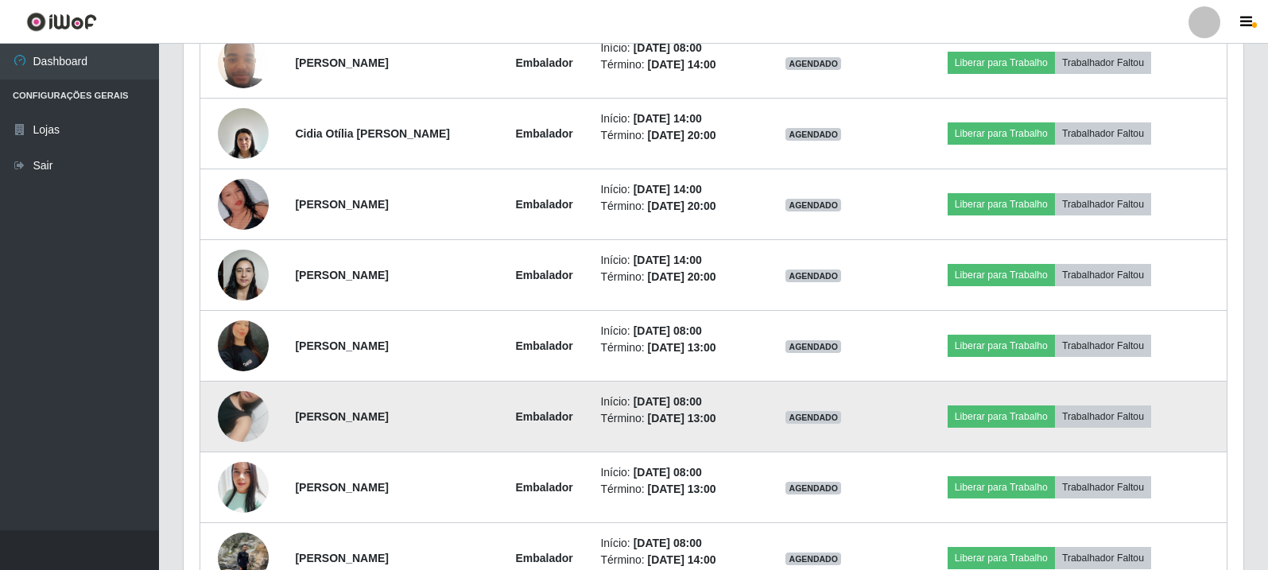
click at [243, 417] on img at bounding box center [243, 416] width 51 height 91
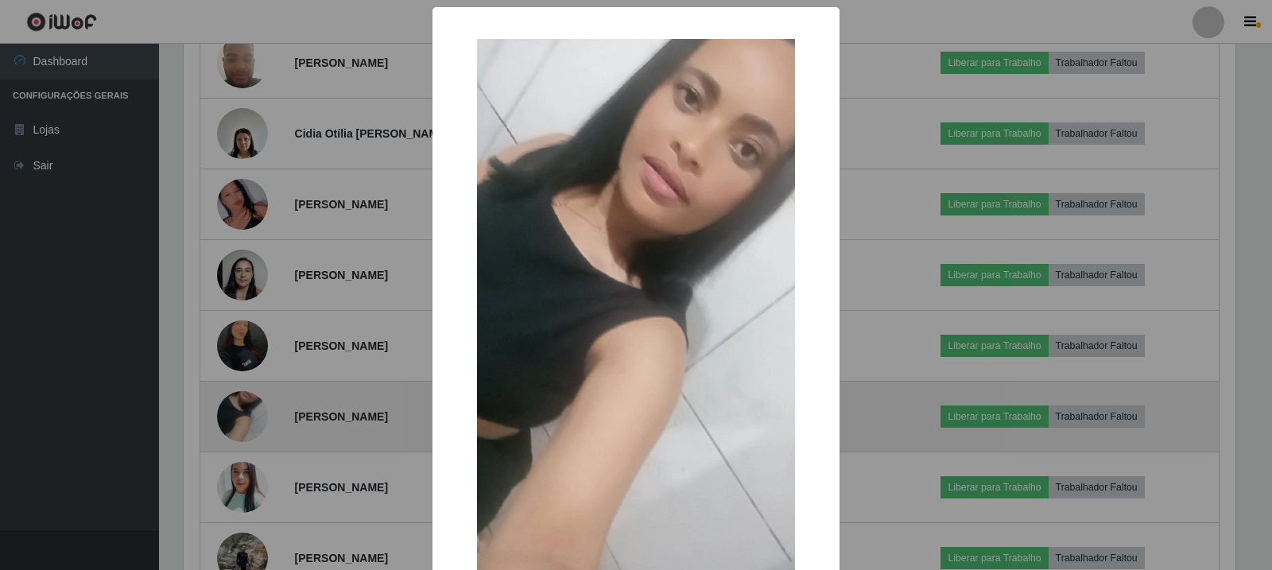
click at [243, 417] on div "× OK Cancel" at bounding box center [636, 285] width 1272 height 570
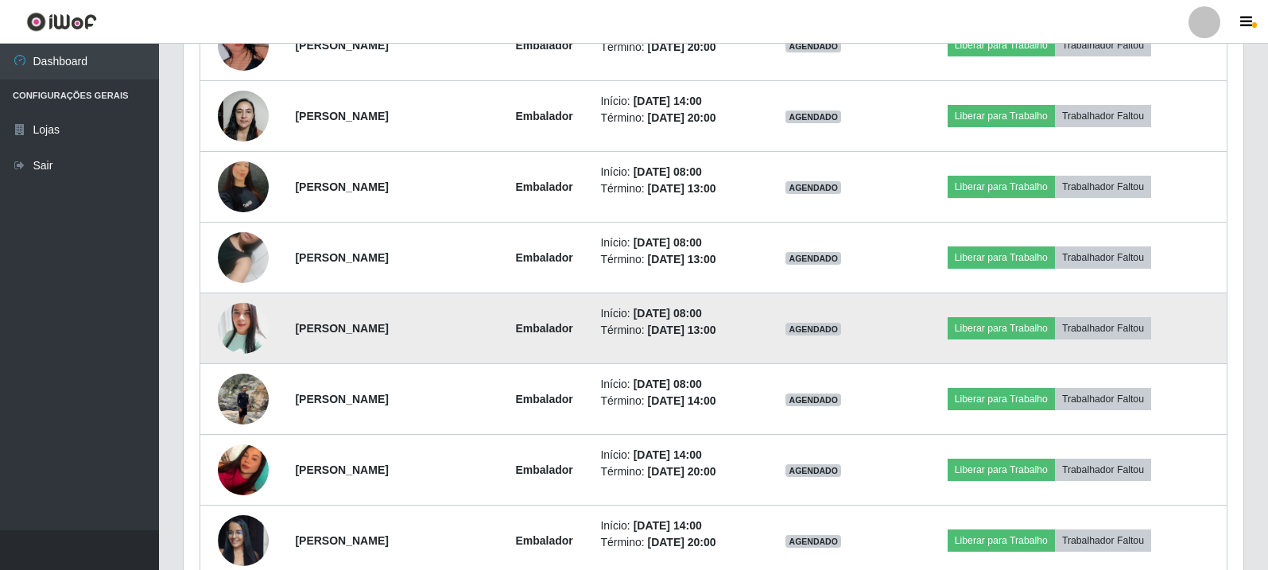
click at [254, 339] on img at bounding box center [243, 328] width 51 height 60
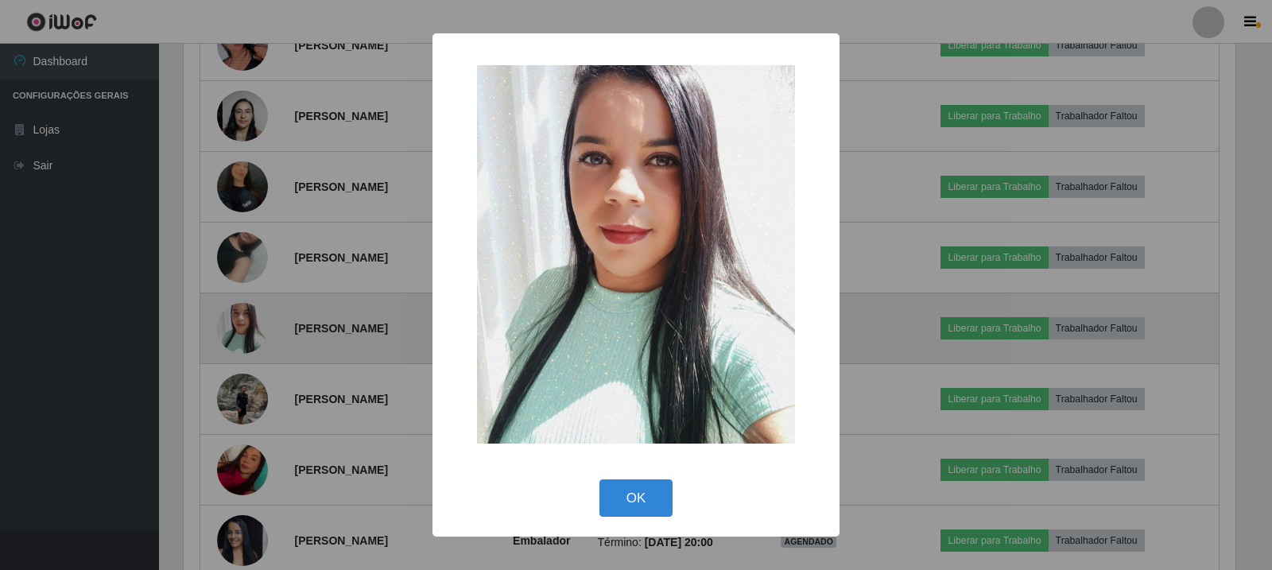
click at [254, 339] on div "× OK Cancel" at bounding box center [636, 285] width 1272 height 570
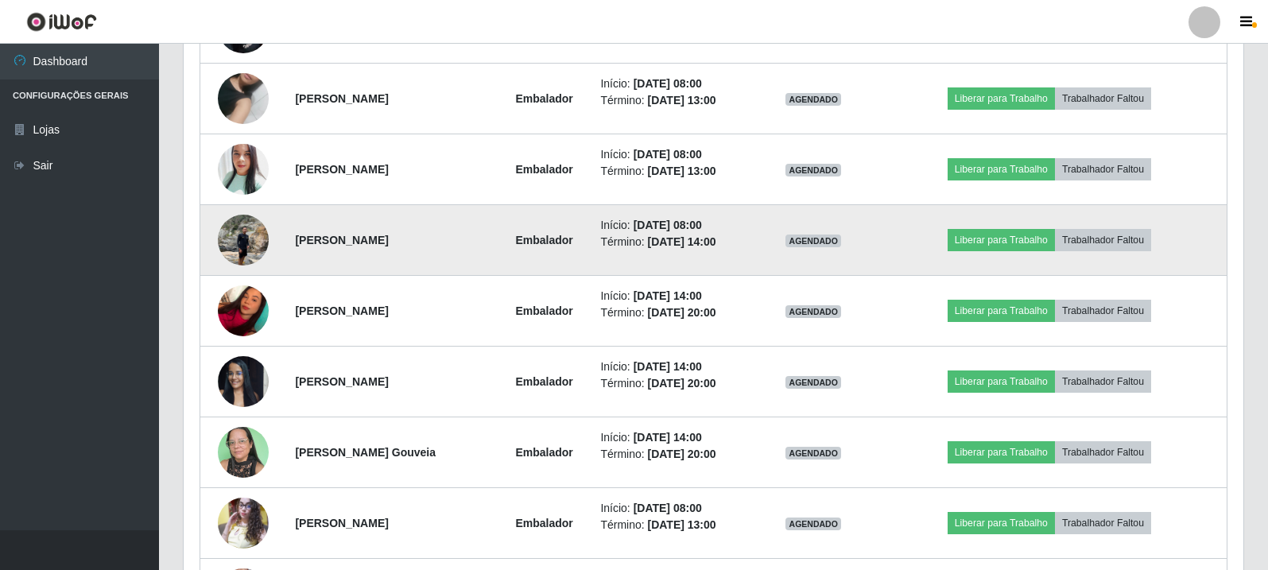
click at [246, 259] on img at bounding box center [243, 240] width 51 height 68
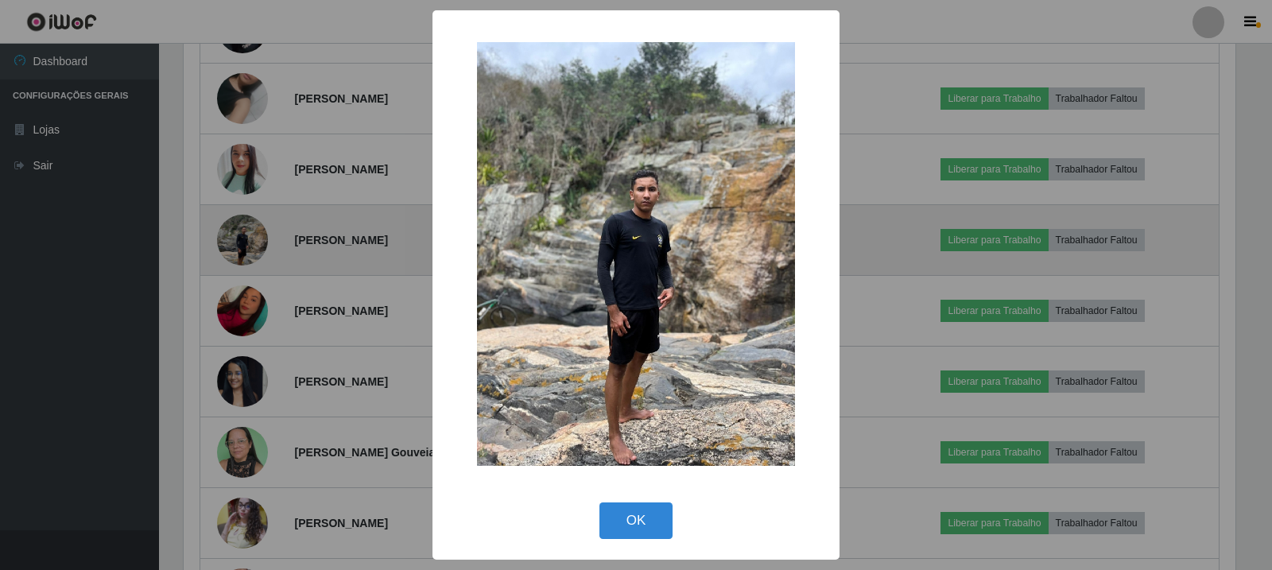
click at [246, 259] on div "× OK Cancel" at bounding box center [636, 285] width 1272 height 570
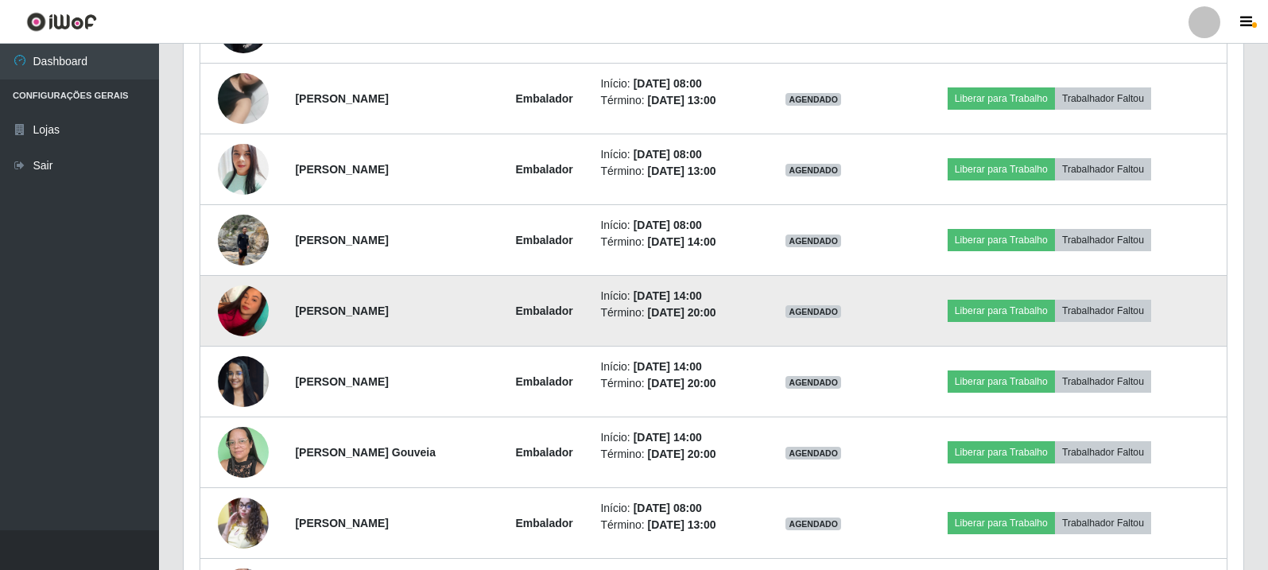
click at [222, 326] on img at bounding box center [243, 311] width 51 height 68
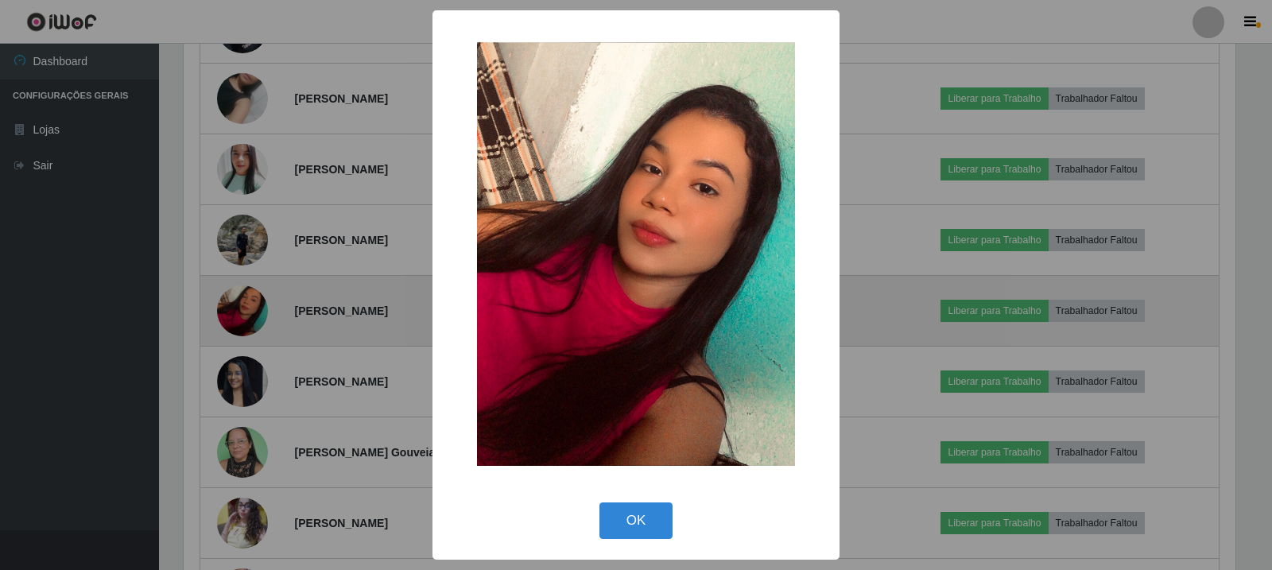
click at [222, 326] on div "× OK Cancel" at bounding box center [636, 285] width 1272 height 570
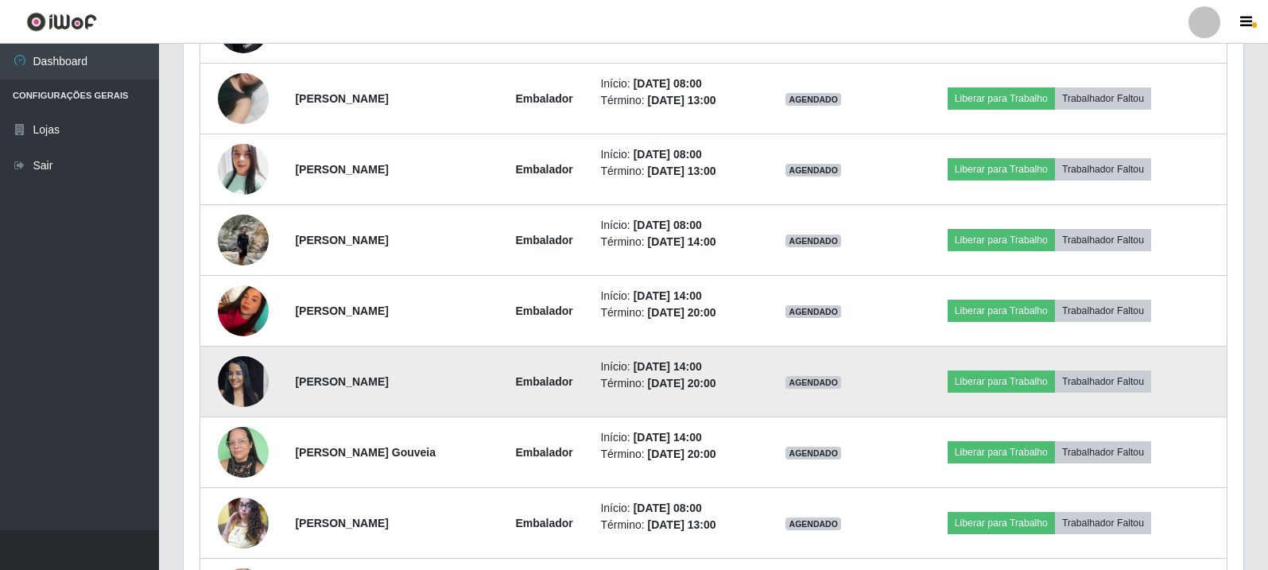
click at [230, 360] on img at bounding box center [243, 381] width 51 height 68
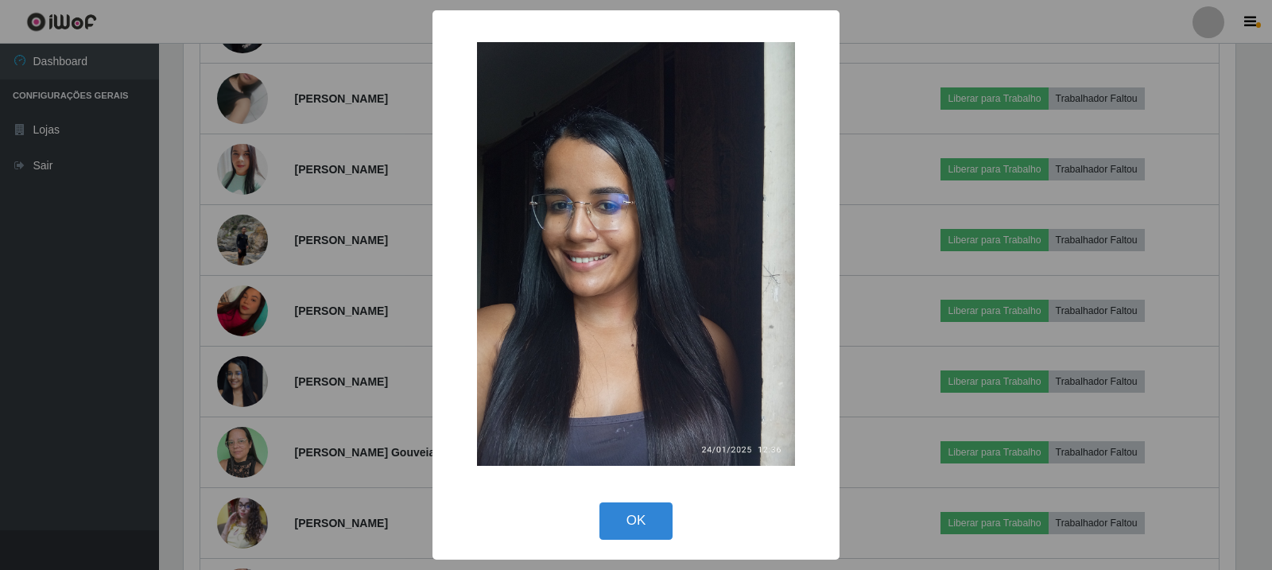
click at [237, 368] on div "× OK Cancel" at bounding box center [636, 285] width 1272 height 570
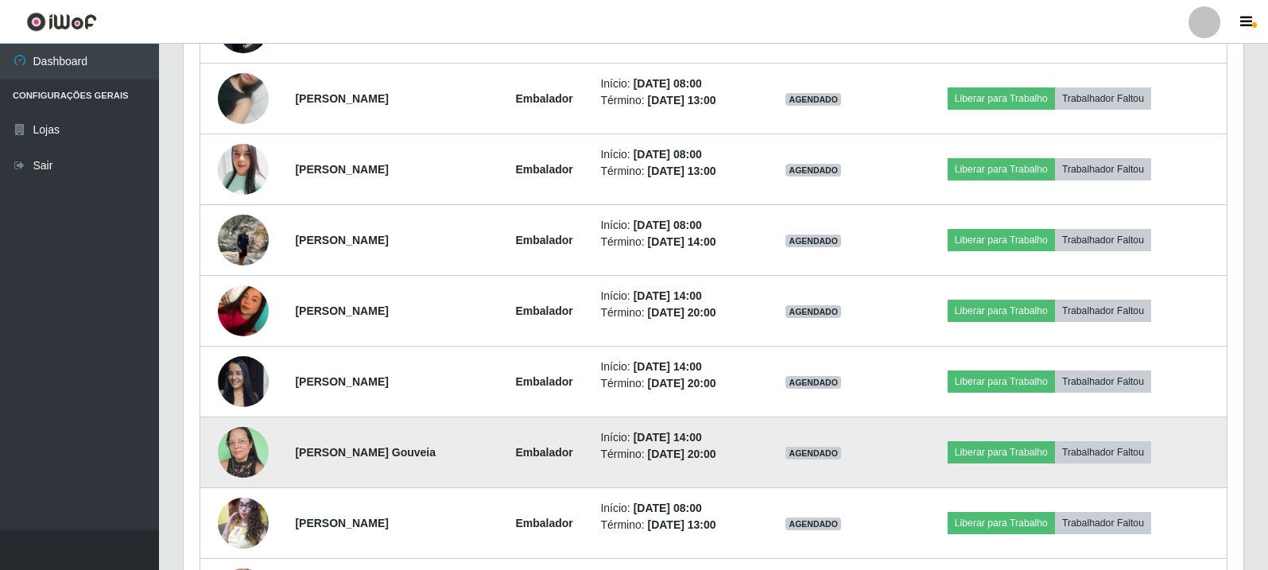
click at [255, 447] on img at bounding box center [243, 452] width 51 height 68
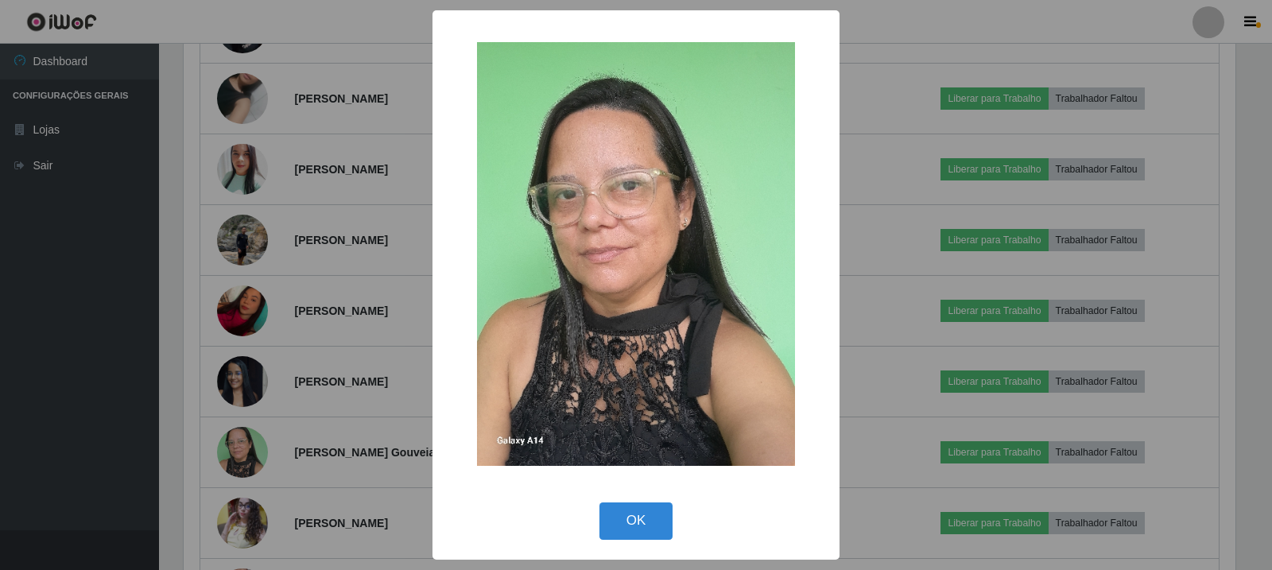
click at [250, 453] on div "× OK Cancel" at bounding box center [636, 285] width 1272 height 570
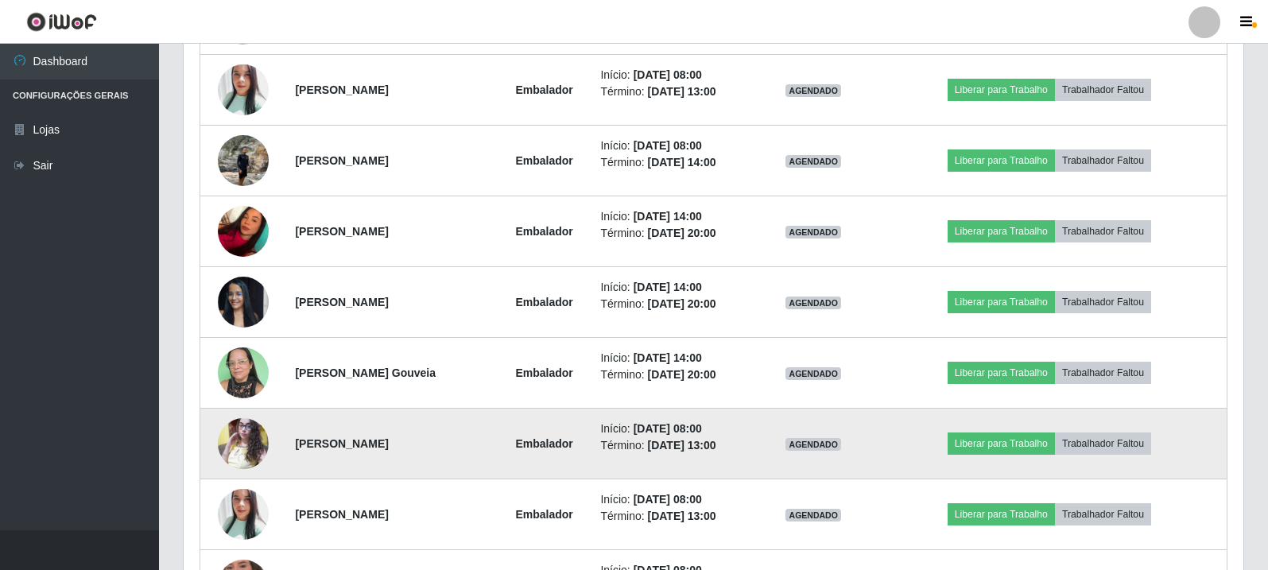
click at [250, 438] on img at bounding box center [243, 443] width 51 height 68
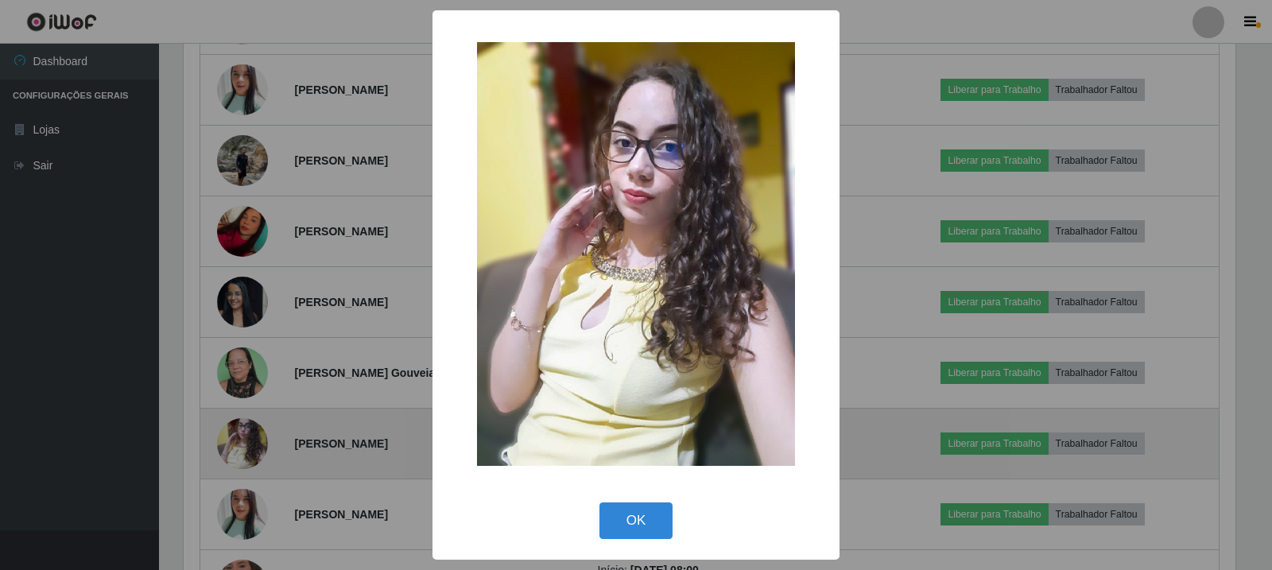
click at [250, 438] on div "× OK Cancel" at bounding box center [636, 285] width 1272 height 570
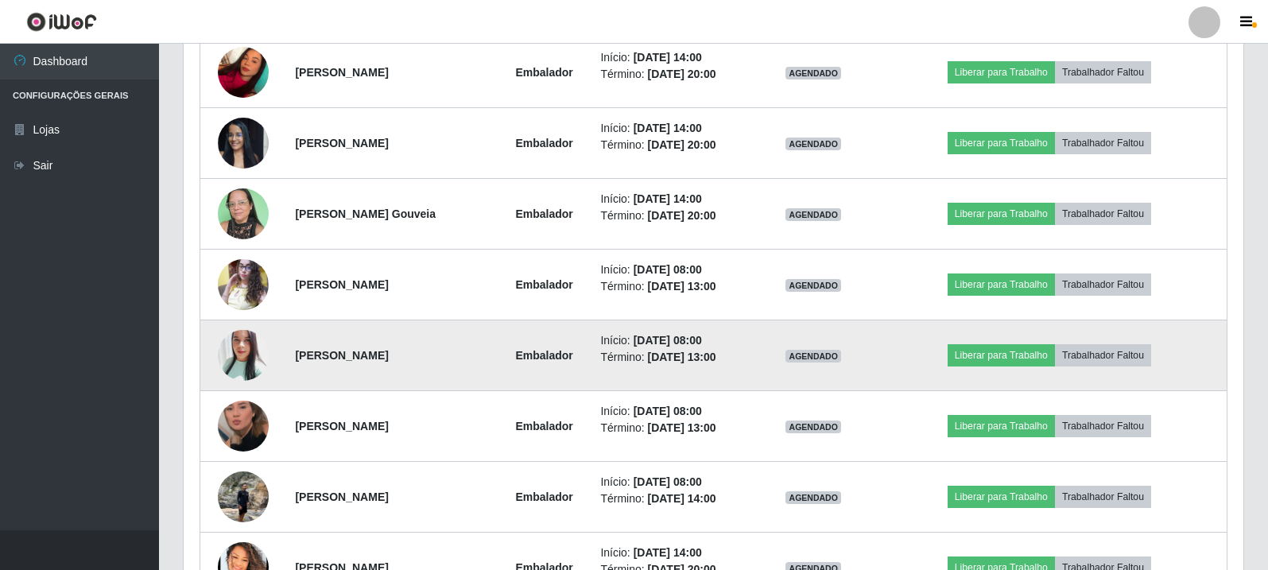
click at [257, 382] on td at bounding box center [243, 355] width 86 height 71
click at [250, 370] on img at bounding box center [243, 355] width 51 height 60
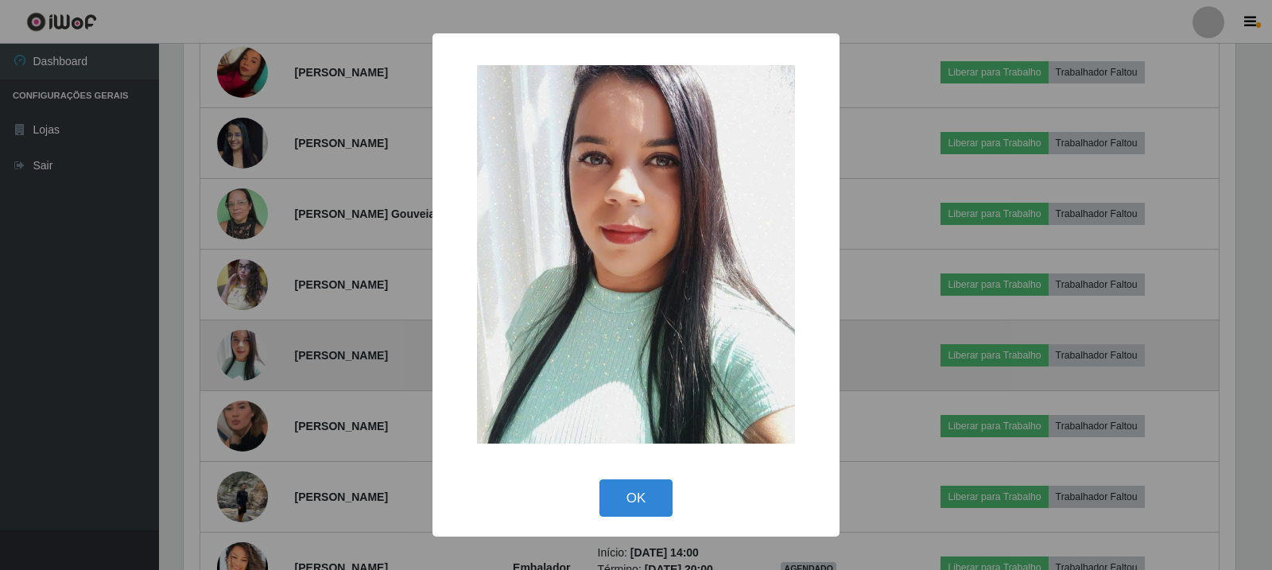
click at [250, 370] on div "× OK Cancel" at bounding box center [636, 285] width 1272 height 570
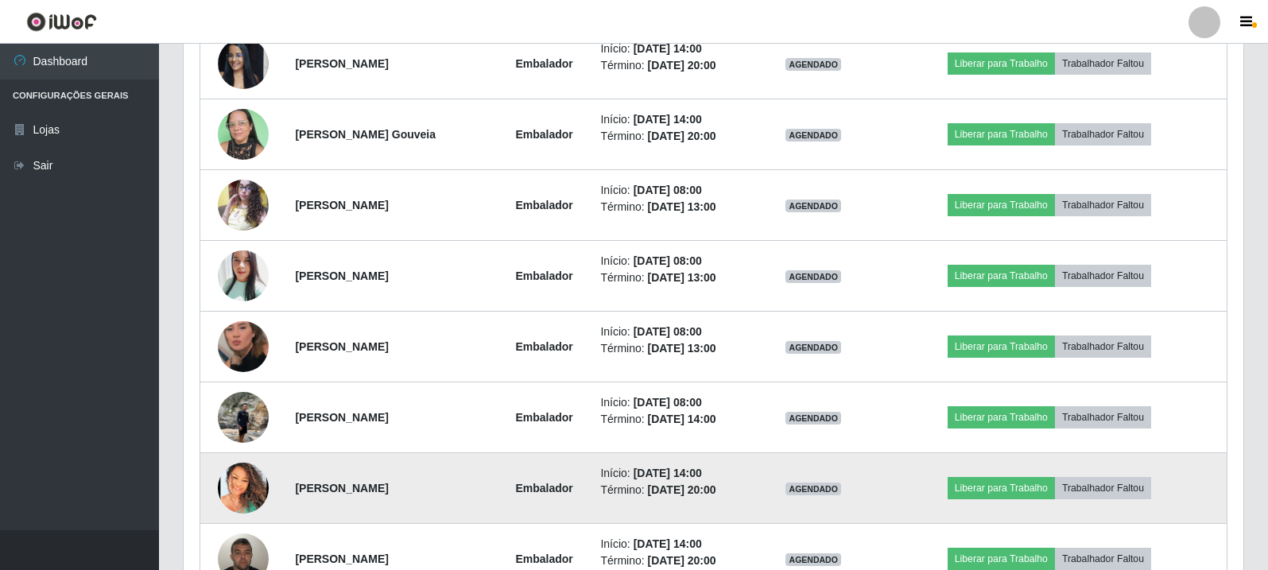
click at [262, 508] on td at bounding box center [243, 488] width 86 height 71
click at [243, 485] on img at bounding box center [243, 488] width 51 height 51
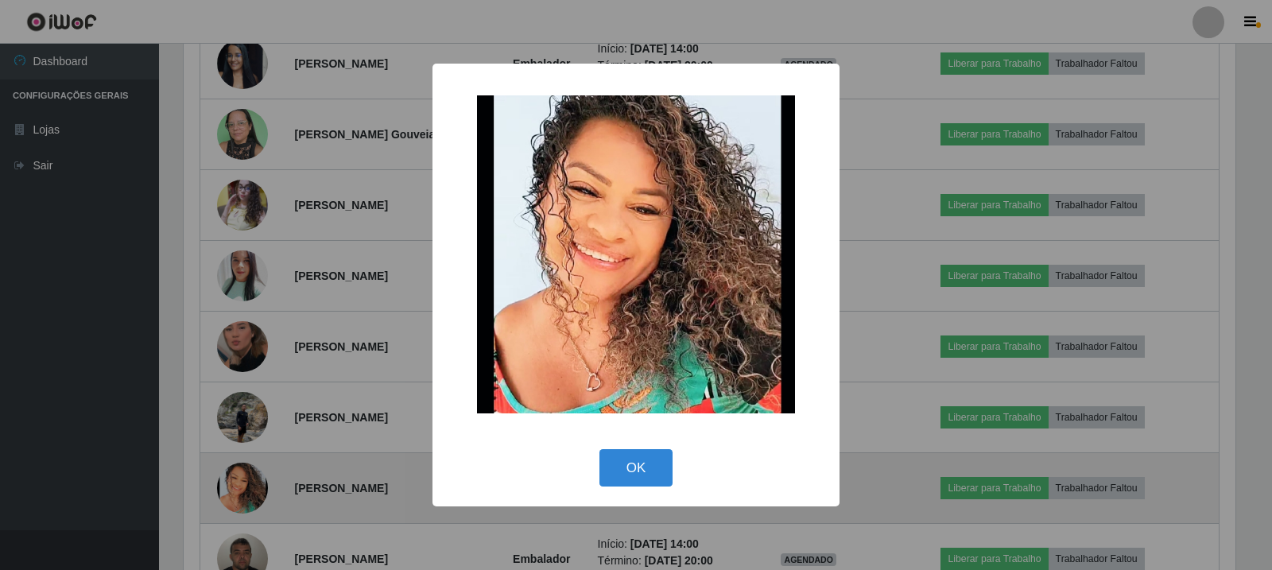
click at [243, 485] on div "× OK Cancel" at bounding box center [636, 285] width 1272 height 570
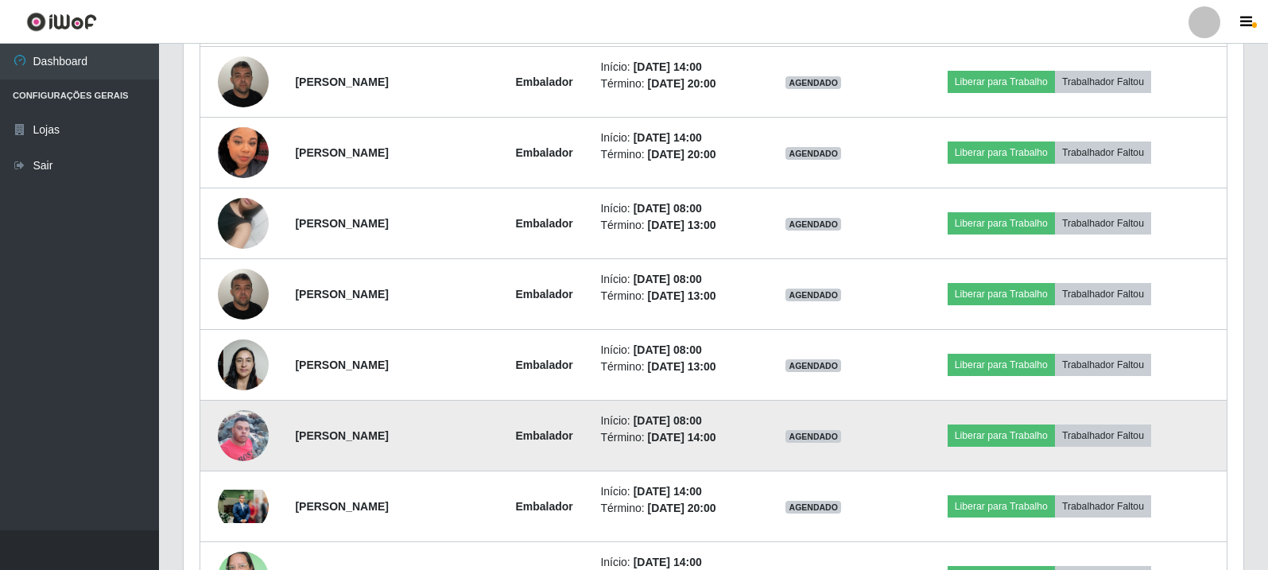
click at [244, 431] on img at bounding box center [243, 436] width 51 height 68
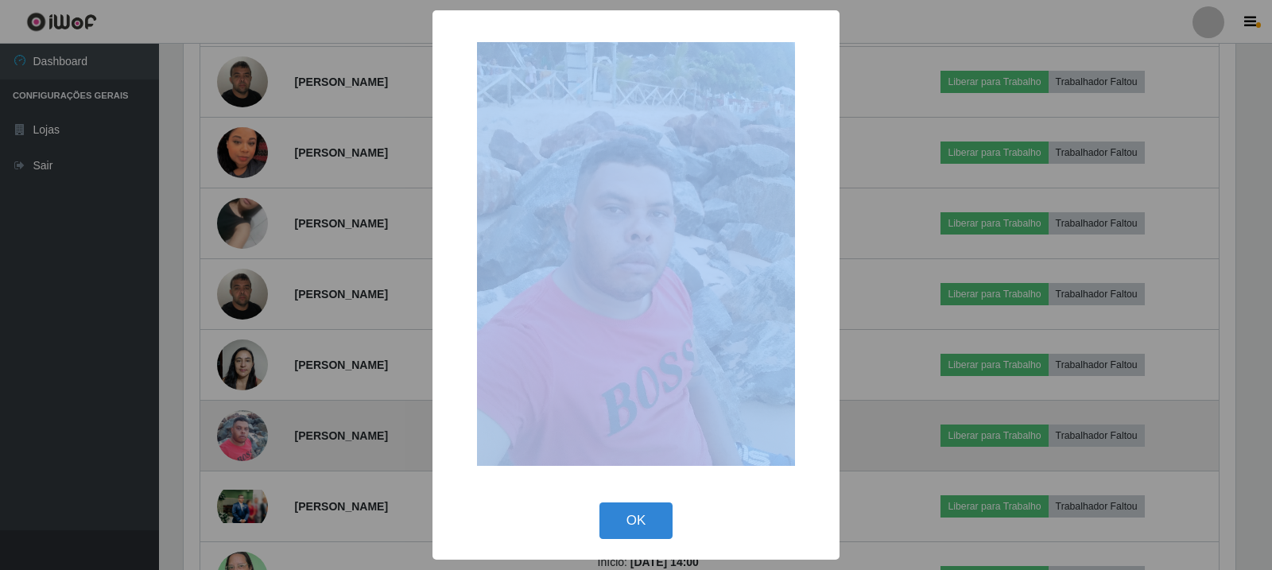
click at [244, 431] on div "× OK Cancel" at bounding box center [636, 285] width 1272 height 570
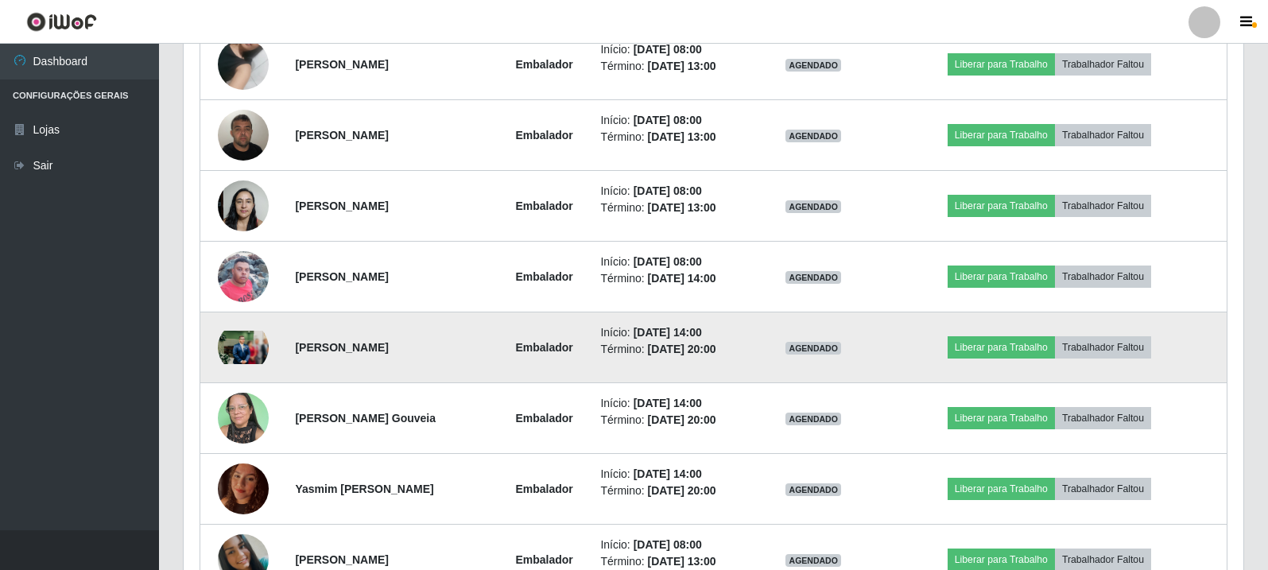
click at [236, 341] on img at bounding box center [243, 348] width 51 height 34
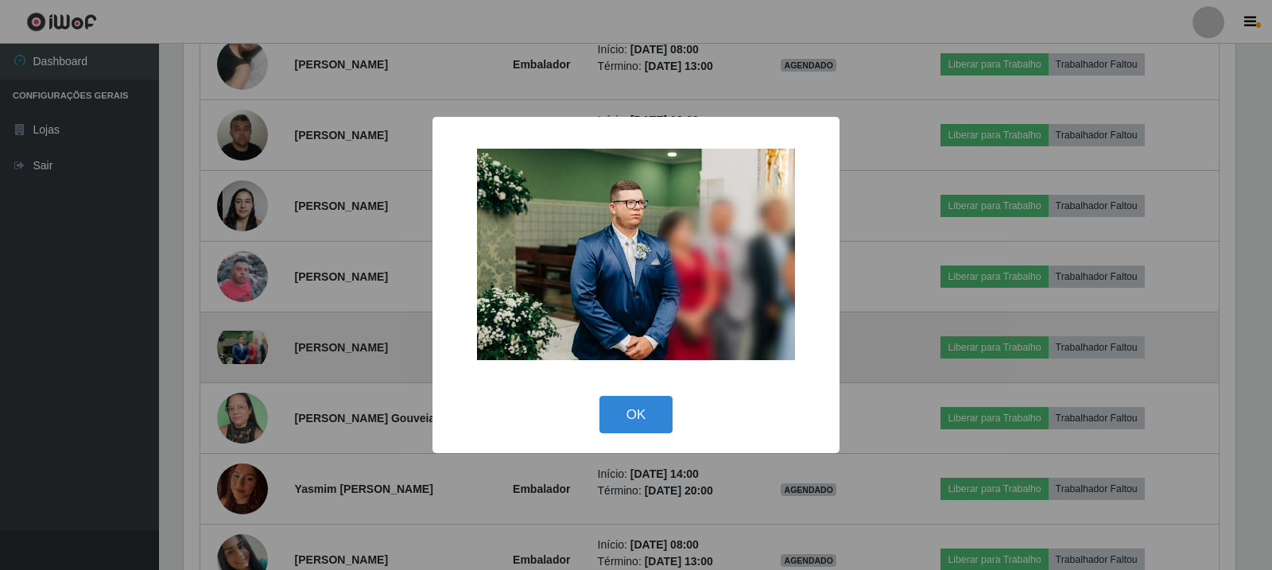
click at [236, 341] on div "× OK Cancel" at bounding box center [636, 285] width 1272 height 570
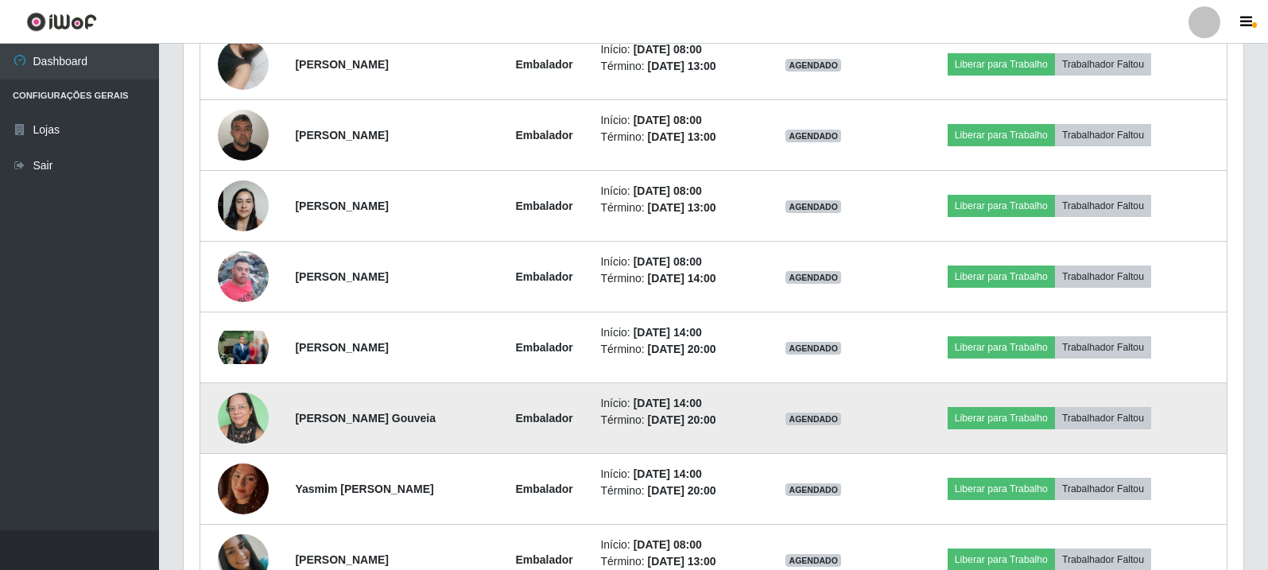
click at [239, 416] on img at bounding box center [243, 418] width 51 height 68
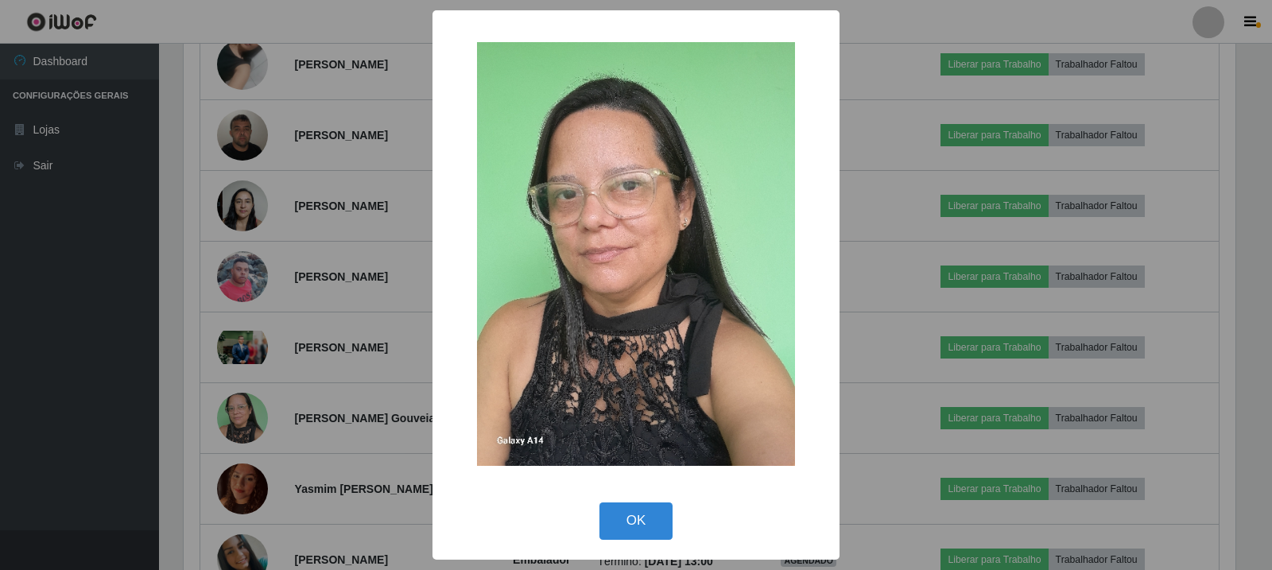
click at [238, 425] on div "× OK Cancel" at bounding box center [636, 285] width 1272 height 570
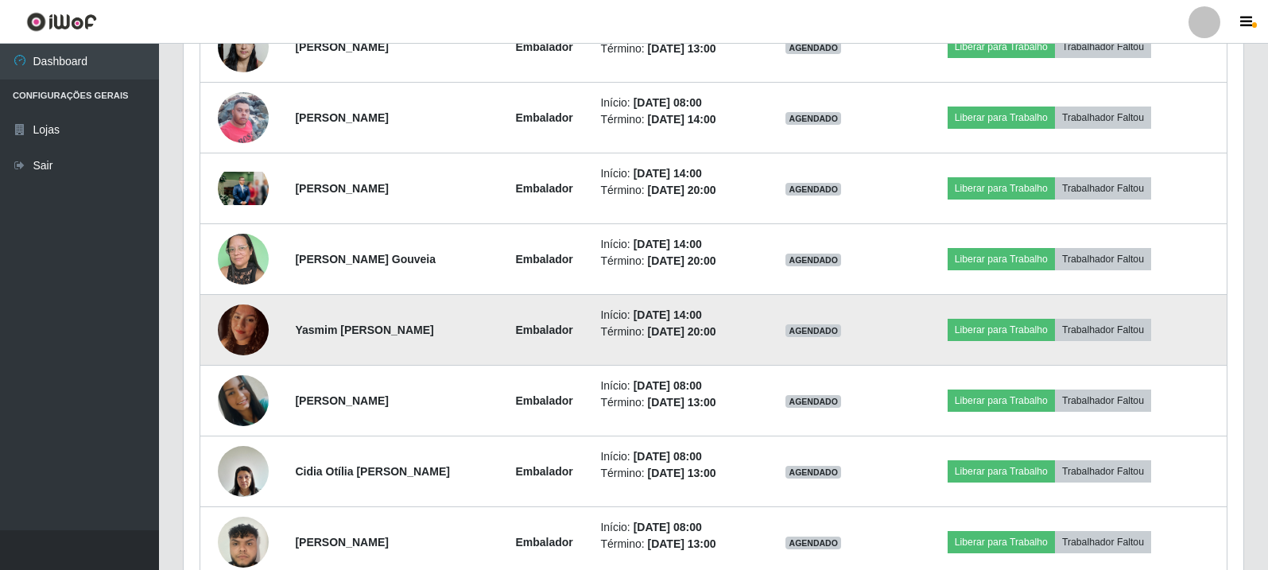
click at [249, 353] on img at bounding box center [243, 330] width 51 height 68
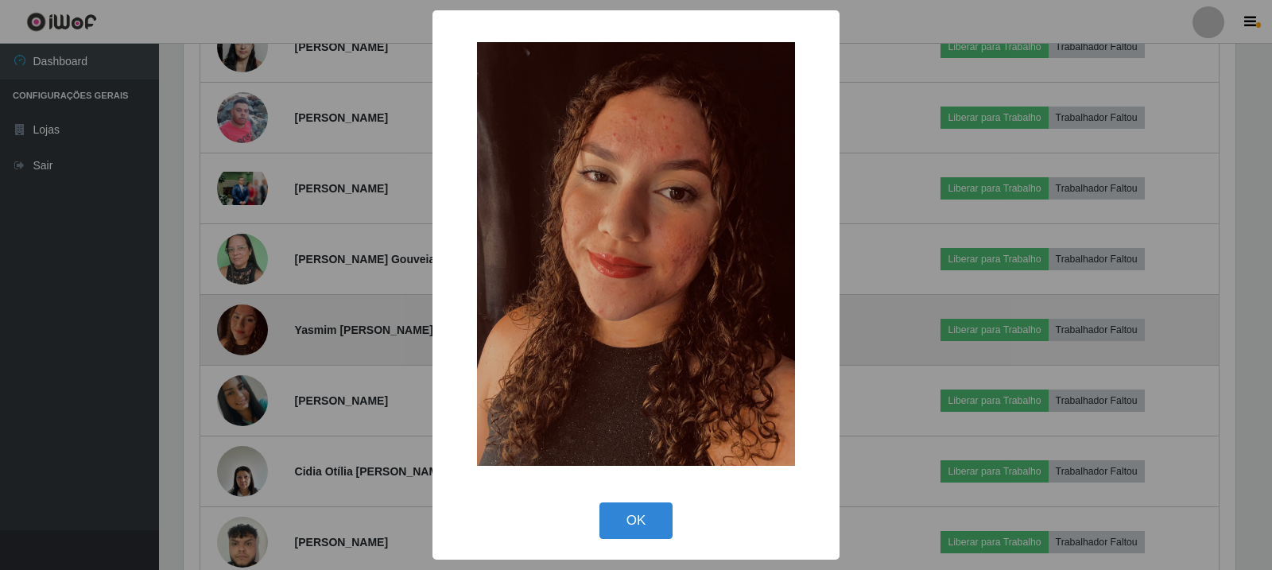
click at [249, 353] on div "× OK Cancel" at bounding box center [636, 285] width 1272 height 570
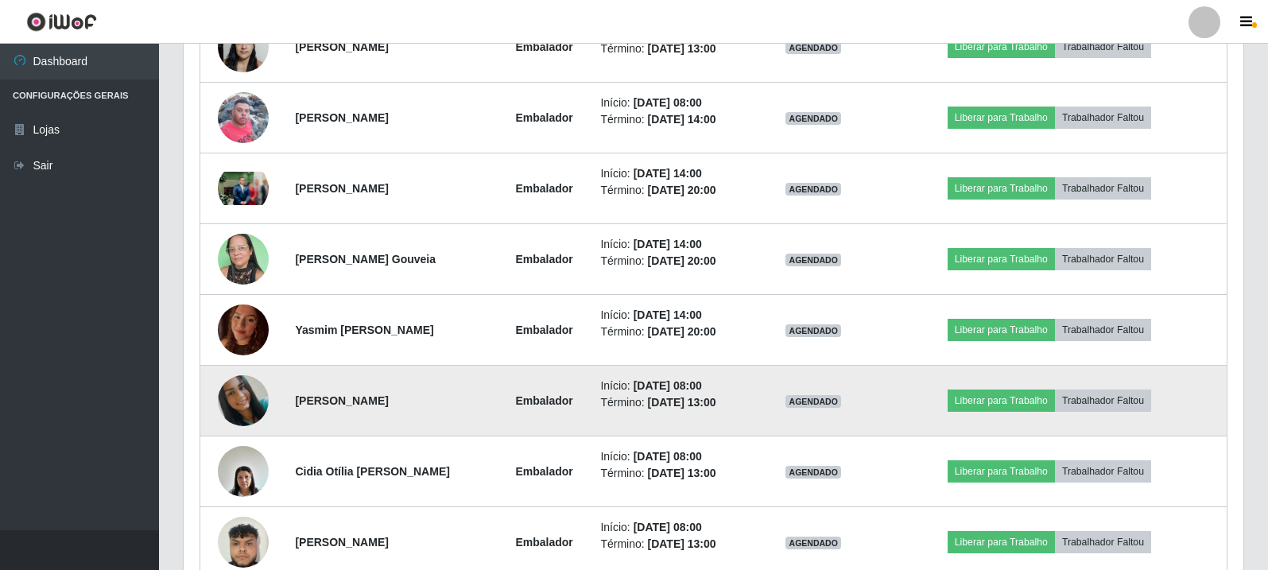
click at [227, 409] on img at bounding box center [243, 400] width 51 height 51
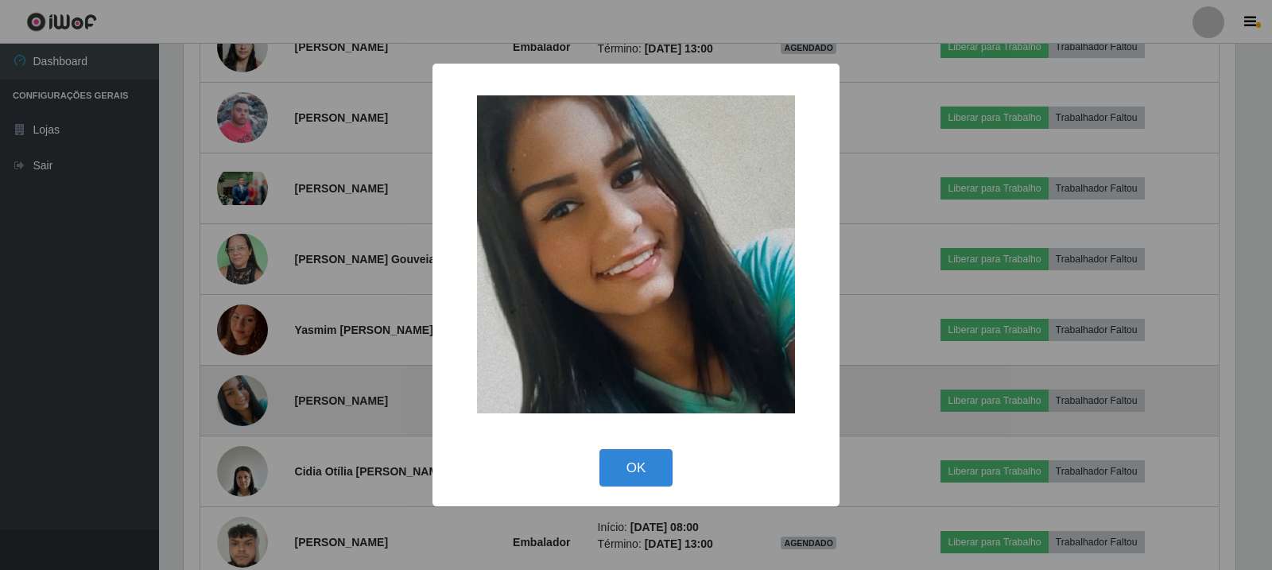
click at [227, 409] on div "× OK Cancel" at bounding box center [636, 285] width 1272 height 570
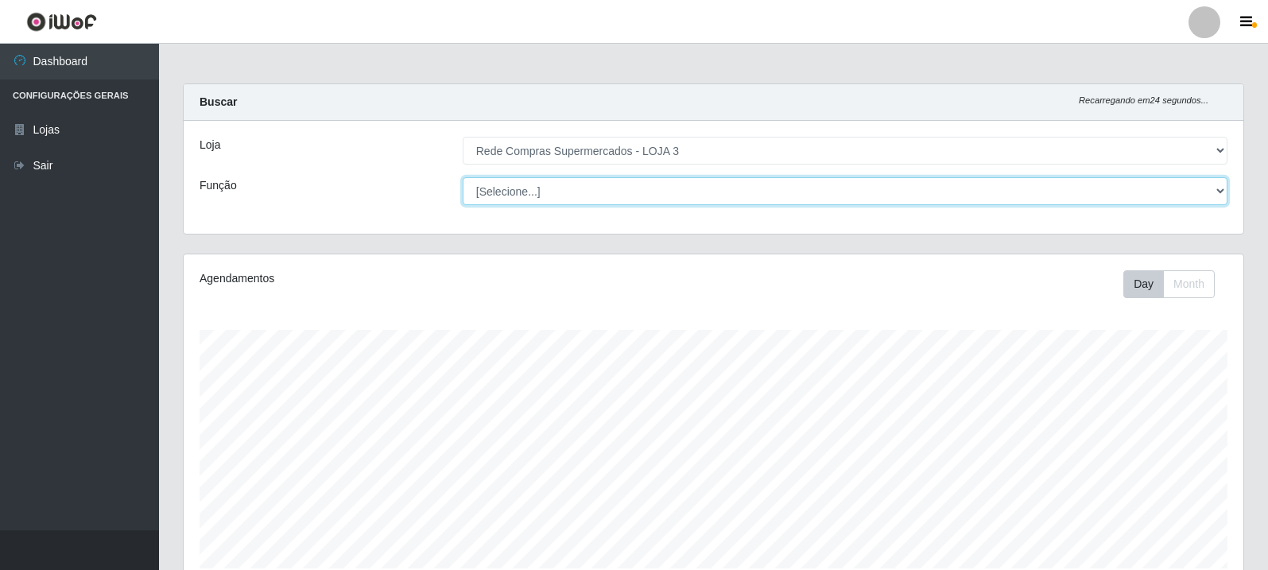
click at [627, 184] on select "[Selecione...] ASG ASG + ASG ++ Balconista Balconista + Balconista ++ Embalador…" at bounding box center [845, 191] width 765 height 28
click at [463, 177] on select "[Selecione...] ASG ASG + ASG ++ Balconista Balconista + Balconista ++ Embalador…" at bounding box center [845, 191] width 765 height 28
drag, startPoint x: 533, startPoint y: 192, endPoint x: 533, endPoint y: 204, distance: 11.9
click at [533, 192] on select "[Selecione...] ASG ASG + ASG ++ Balconista Balconista + Balconista ++ Embalador…" at bounding box center [845, 191] width 765 height 28
select select "[Selecione...]"
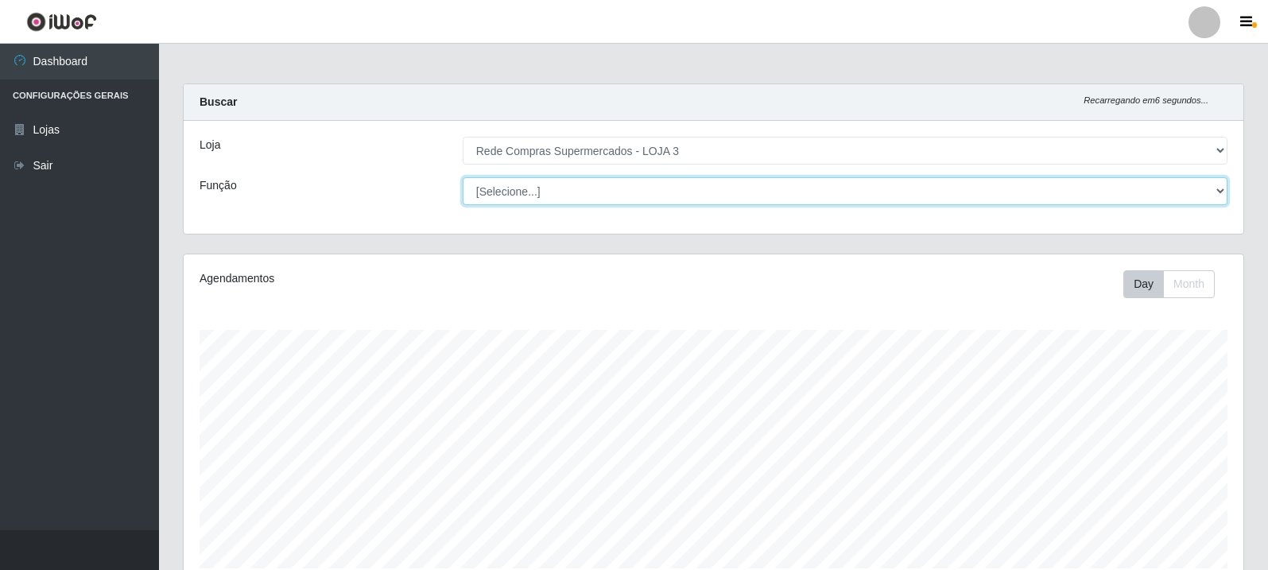
click at [463, 177] on select "[Selecione...] ASG ASG + ASG ++ Balconista Balconista + Balconista ++ Embalador…" at bounding box center [845, 191] width 765 height 28
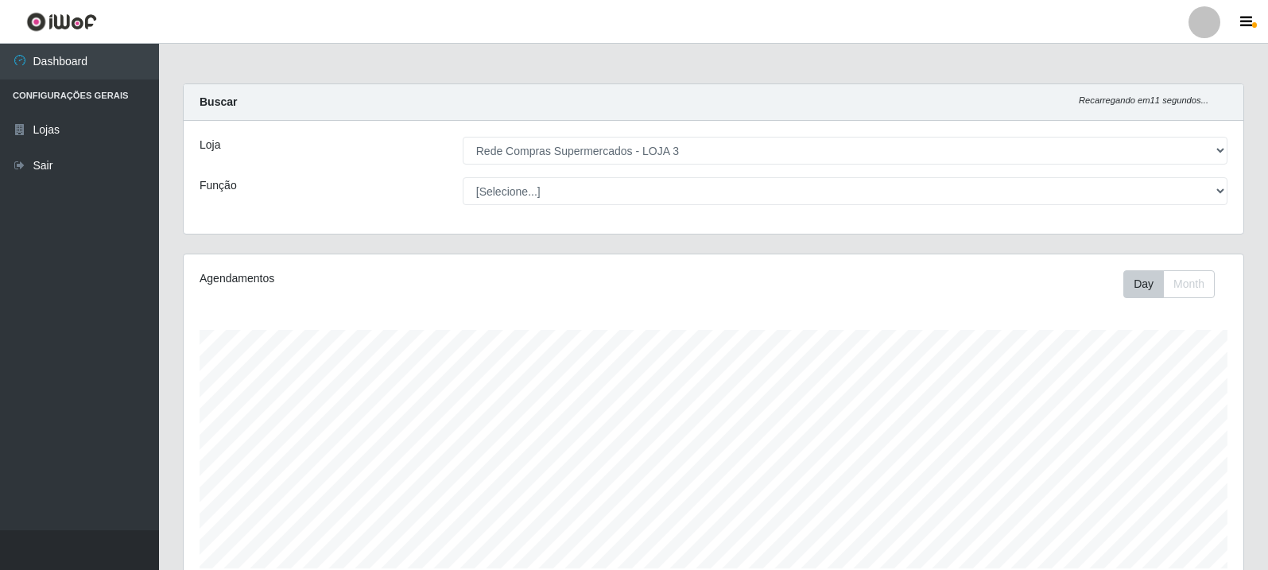
click at [580, 222] on div "Loja [Selecione...] Rede Compras Supermercados - LOJA 3 Função [Selecione...] A…" at bounding box center [714, 177] width 1060 height 113
click at [586, 254] on div "Agendamentos Day Month 10/08 Agendamentos 10" at bounding box center [713, 420] width 1061 height 332
